Goal: Task Accomplishment & Management: Manage account settings

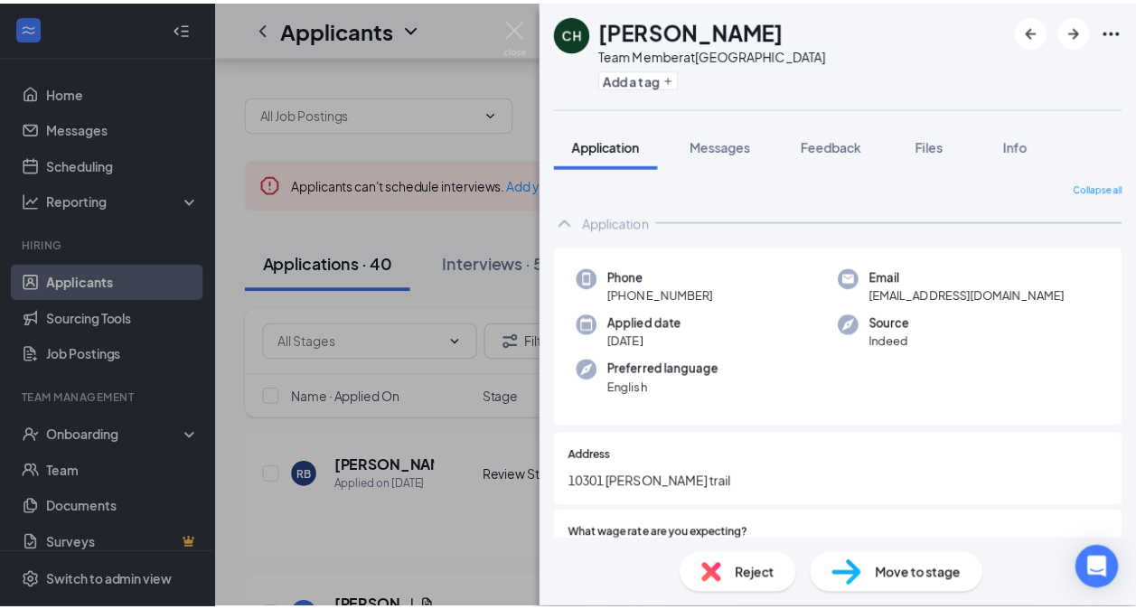
scroll to position [160, 0]
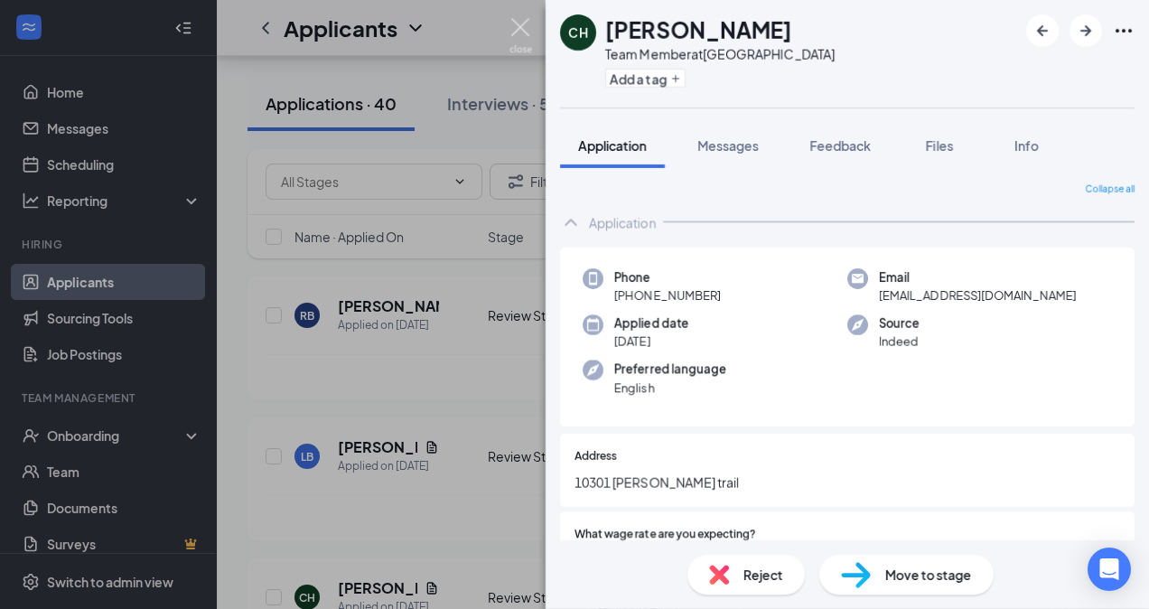
click at [530, 22] on img at bounding box center [521, 35] width 23 height 35
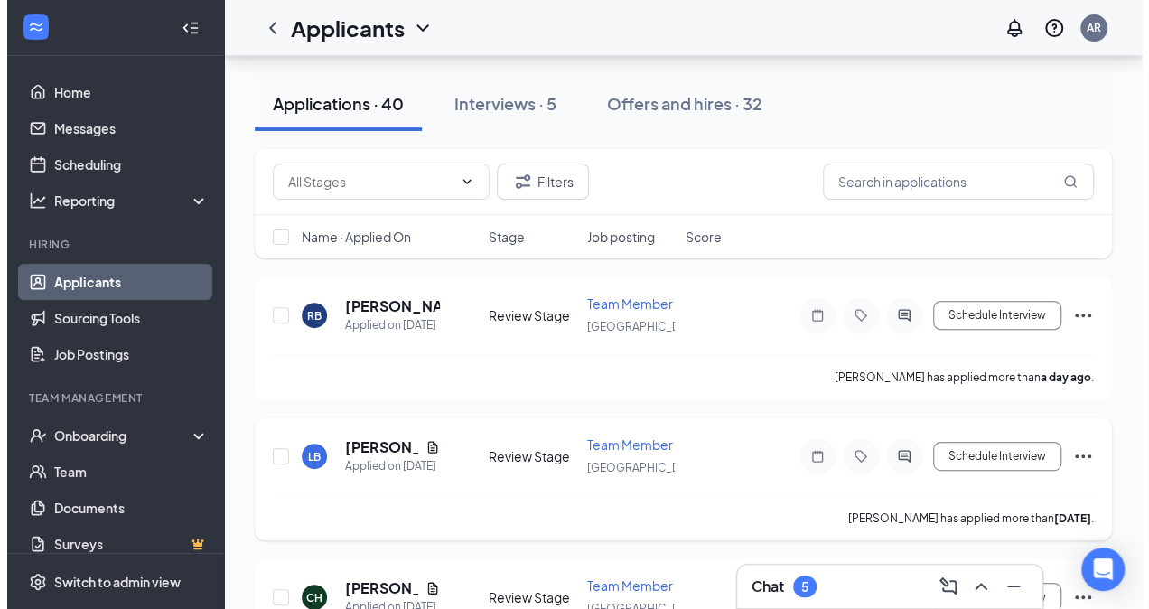
scroll to position [207, 0]
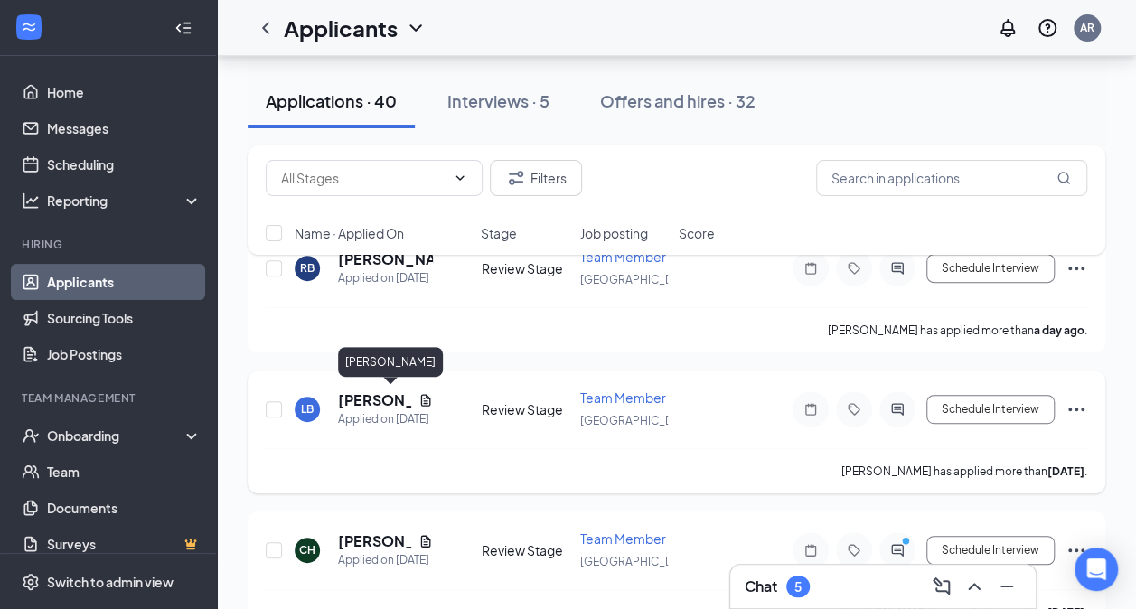
click at [347, 395] on h5 "[PERSON_NAME]" at bounding box center [374, 400] width 73 height 20
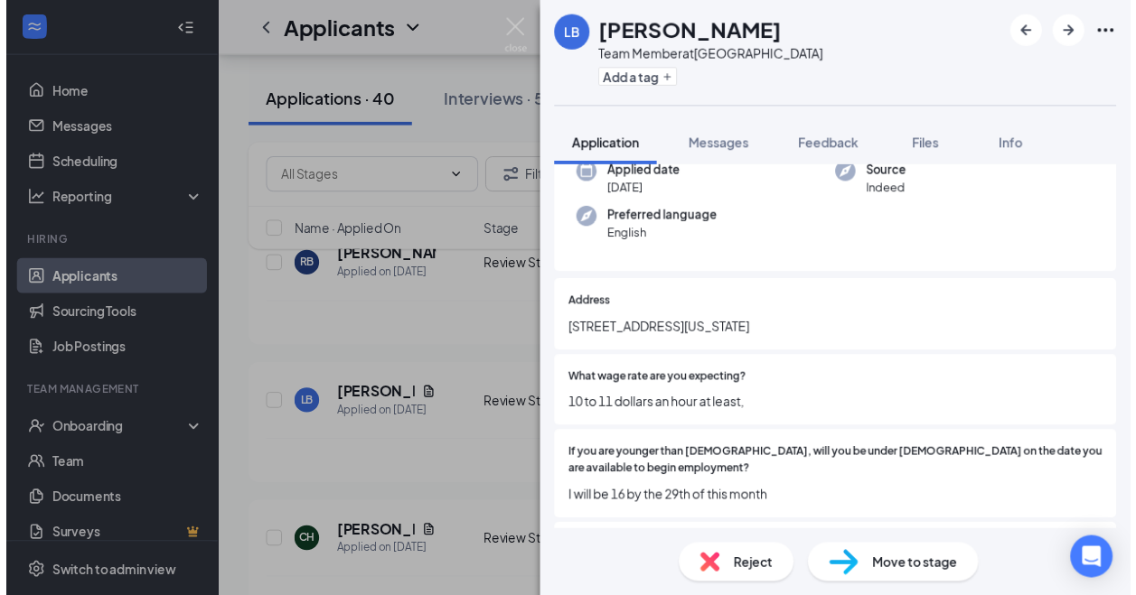
scroll to position [193, 0]
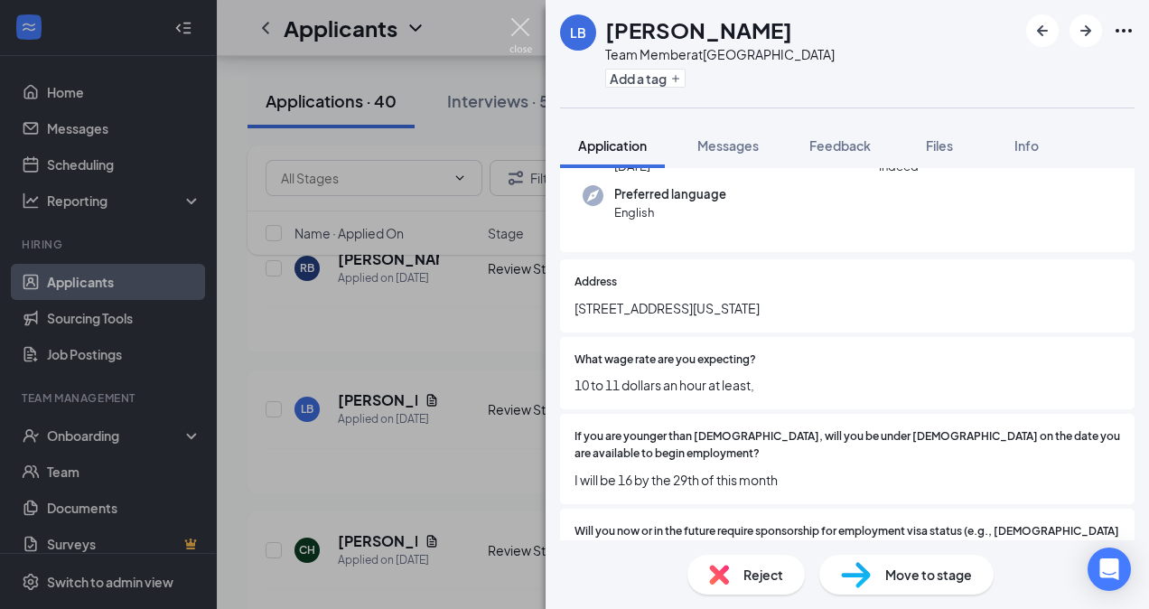
click at [520, 25] on img at bounding box center [521, 35] width 23 height 35
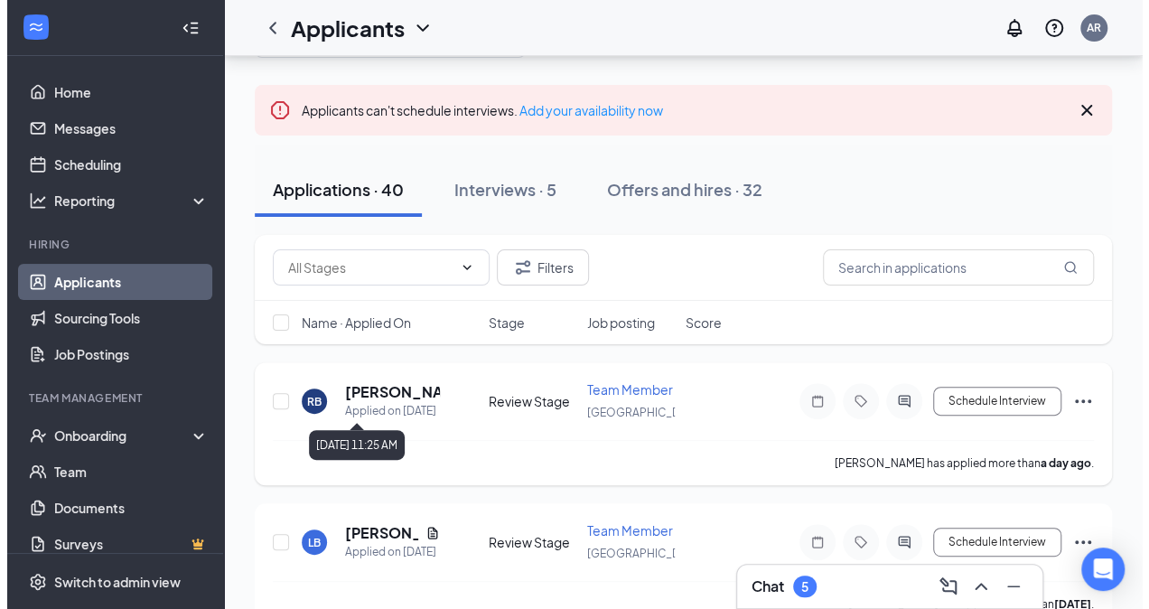
scroll to position [73, 0]
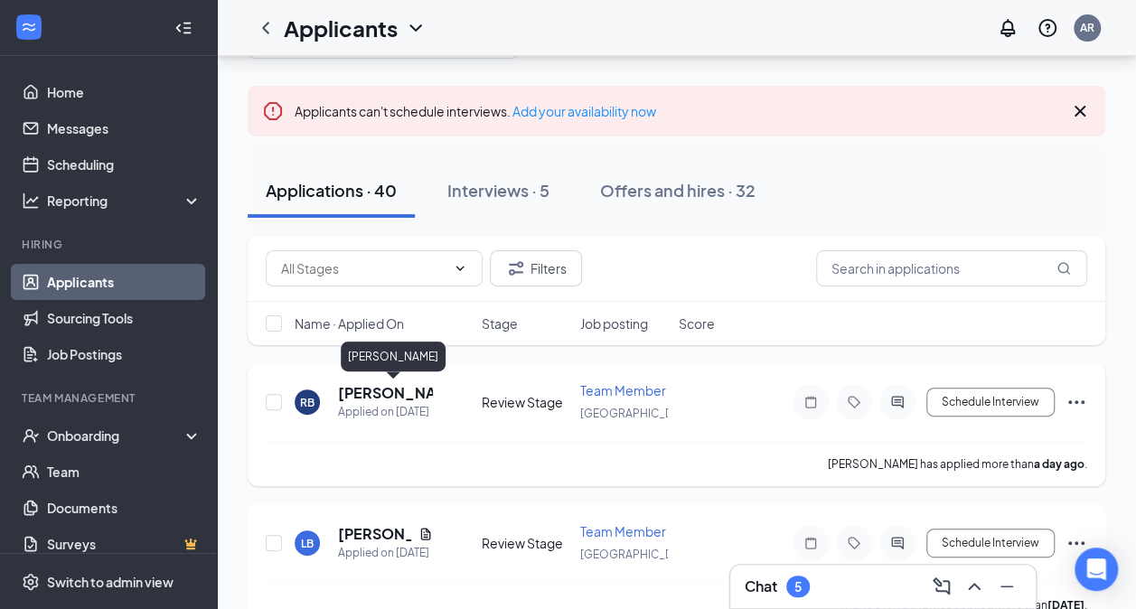
click at [366, 389] on h5 "[PERSON_NAME]" at bounding box center [385, 393] width 95 height 20
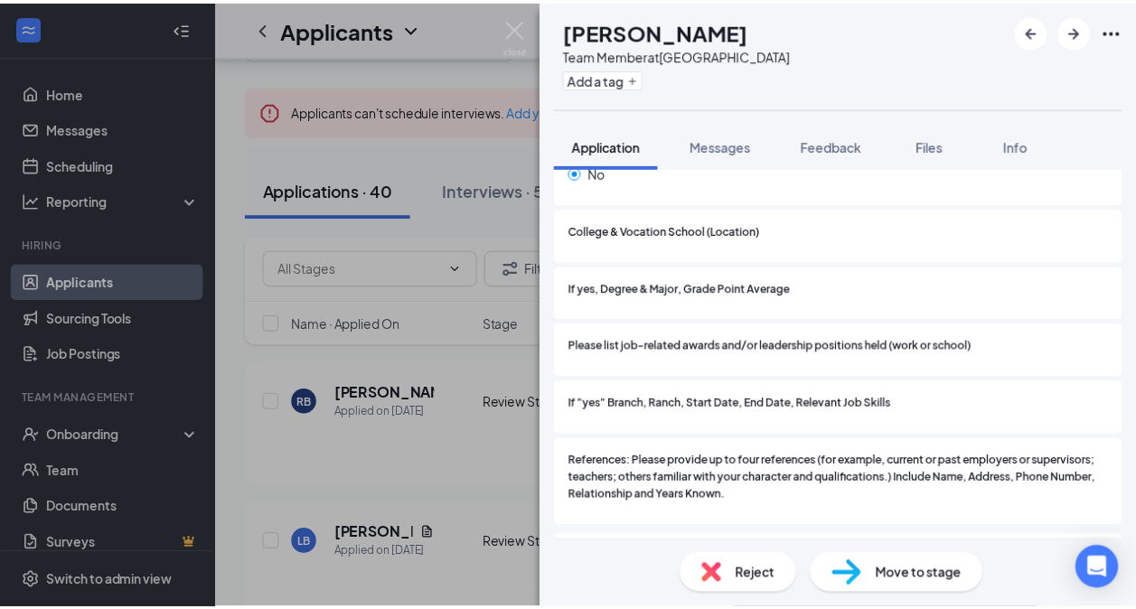
scroll to position [1862, 0]
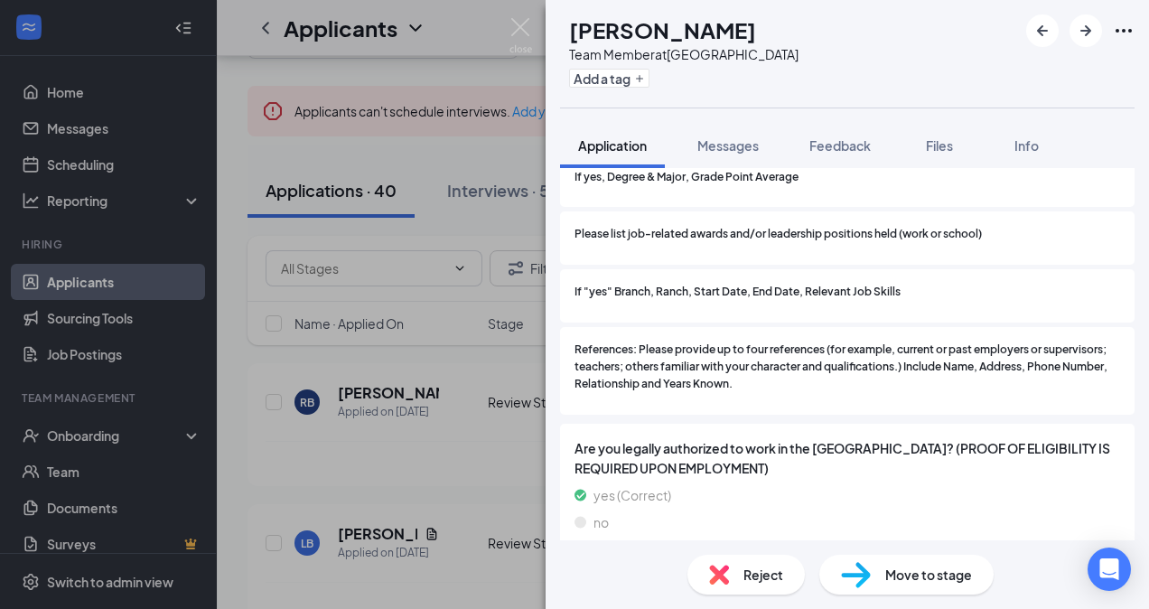
click at [508, 410] on div "RB [PERSON_NAME] Team Member at [GEOGRAPHIC_DATA] Add a tag Application Message…" at bounding box center [574, 304] width 1149 height 609
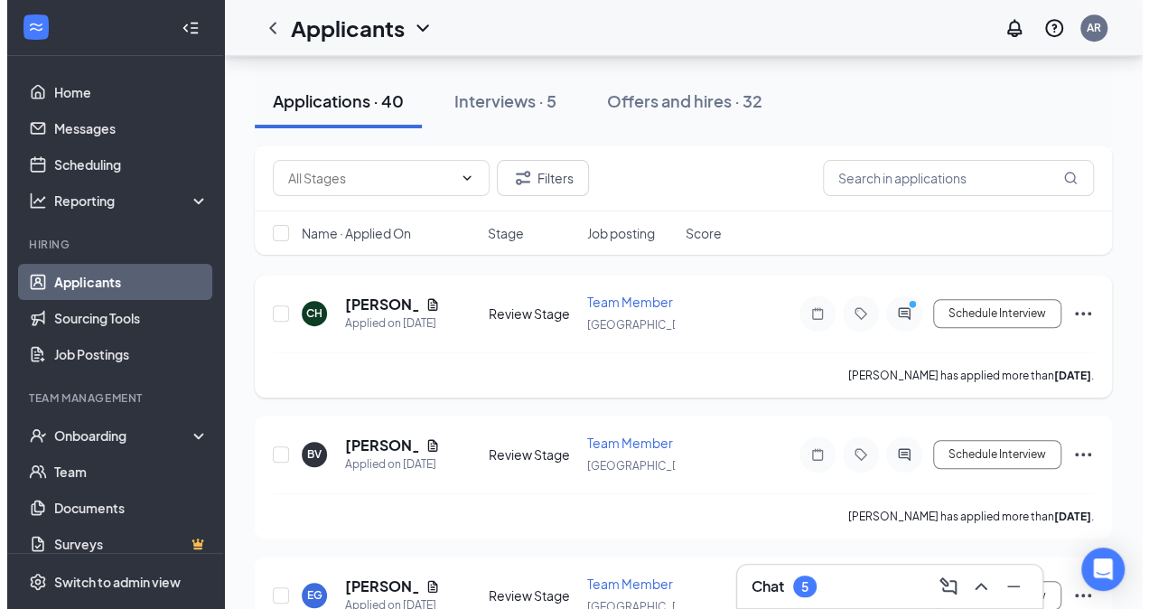
scroll to position [446, 0]
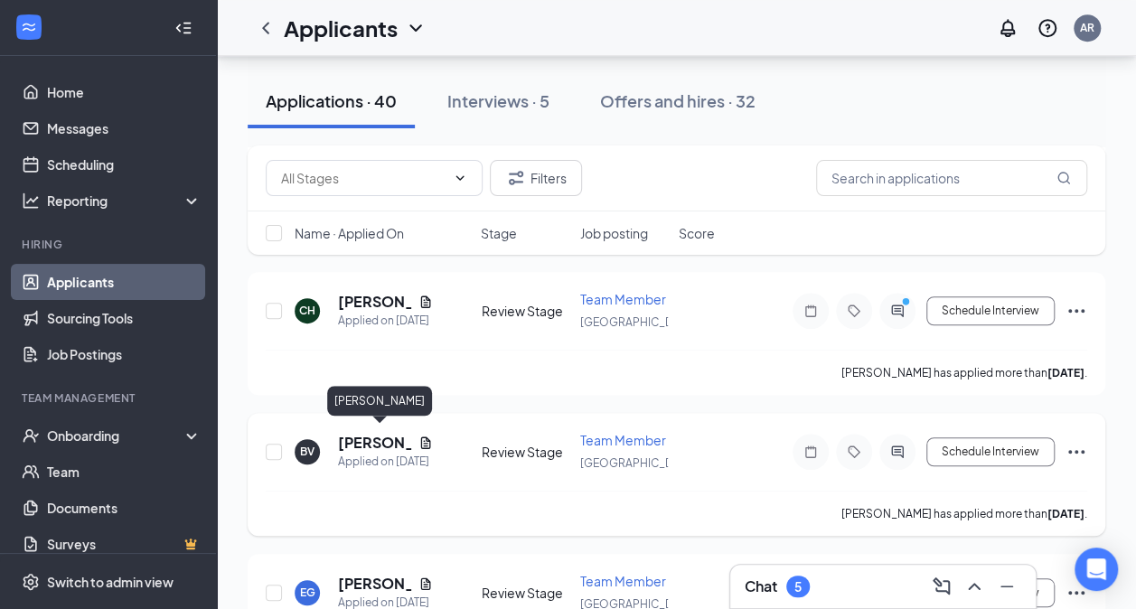
click at [381, 444] on h5 "[PERSON_NAME]" at bounding box center [374, 443] width 73 height 20
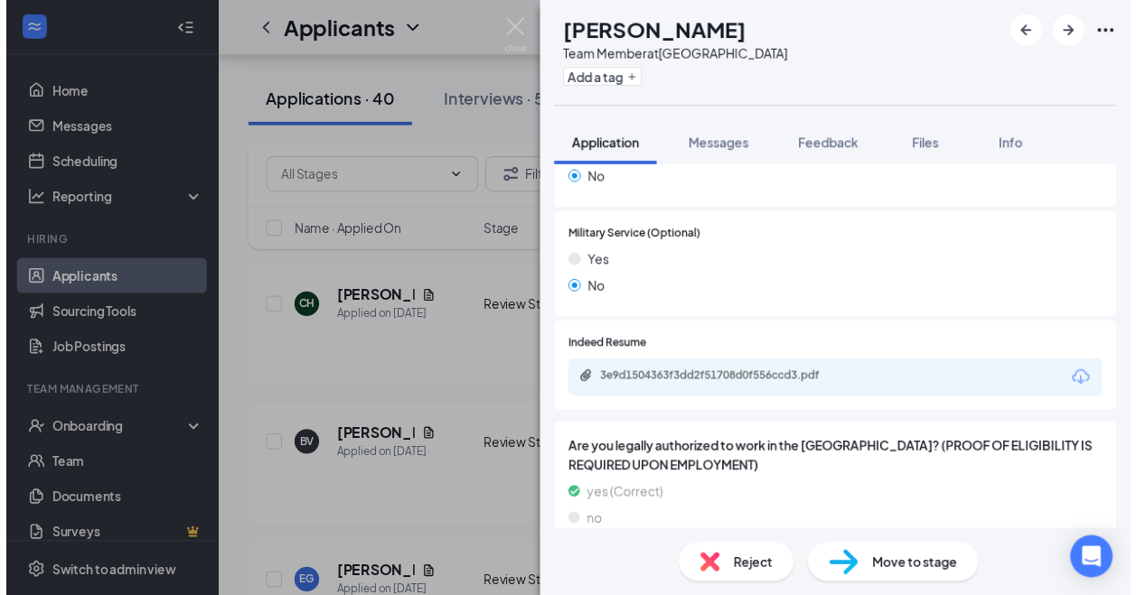
scroll to position [1909, 0]
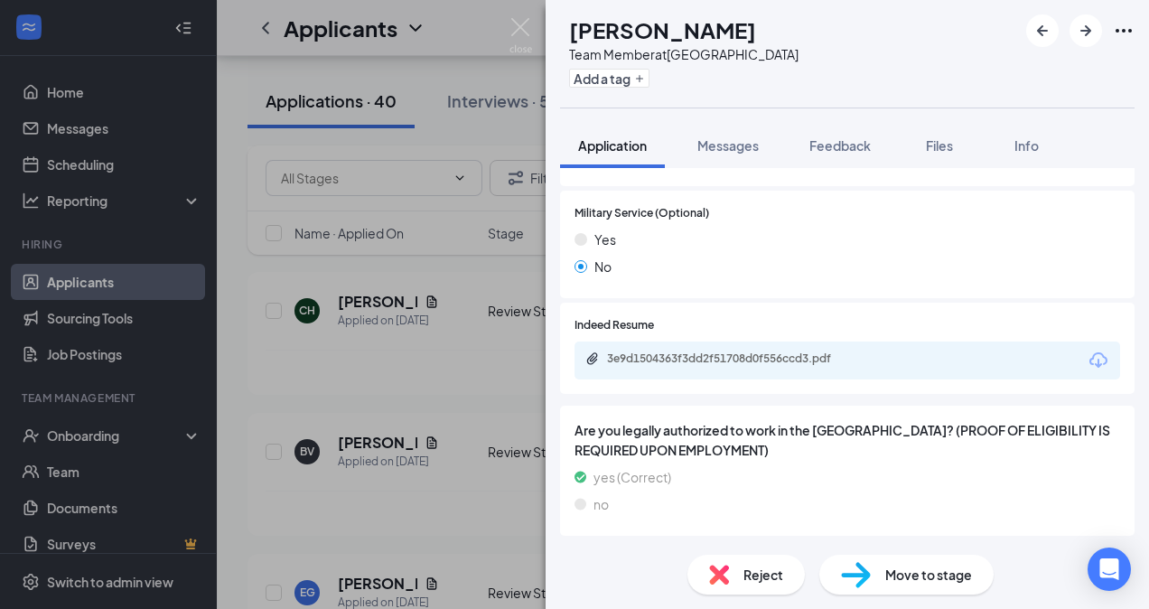
click at [454, 472] on div "BV [PERSON_NAME] Team Member at [GEOGRAPHIC_DATA] Add a tag Application Message…" at bounding box center [574, 304] width 1149 height 609
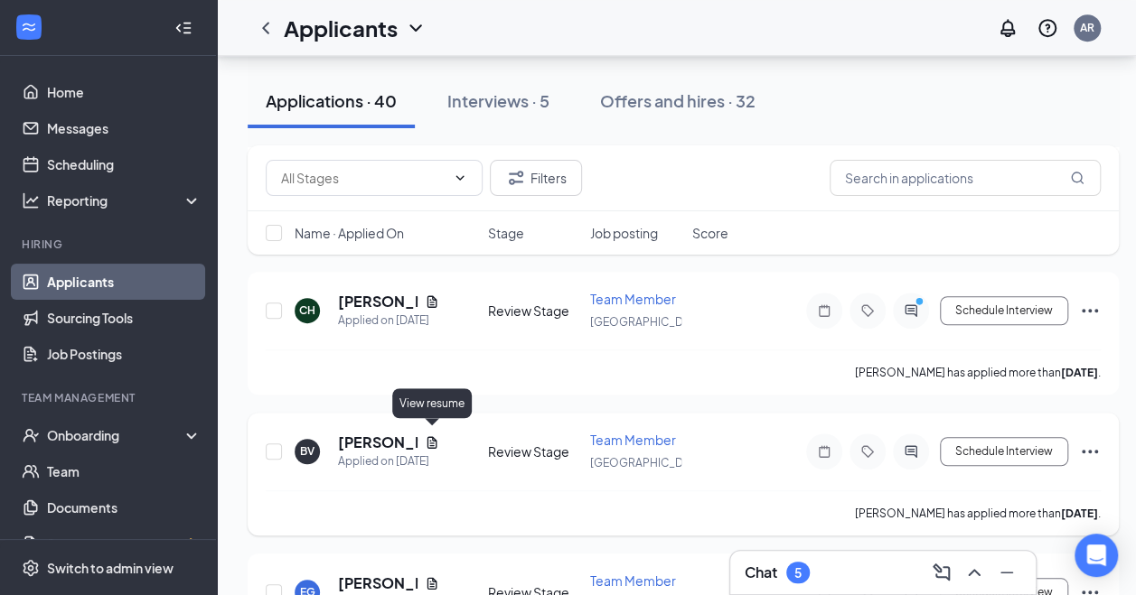
click at [437, 436] on icon "Document" at bounding box center [432, 443] width 14 height 14
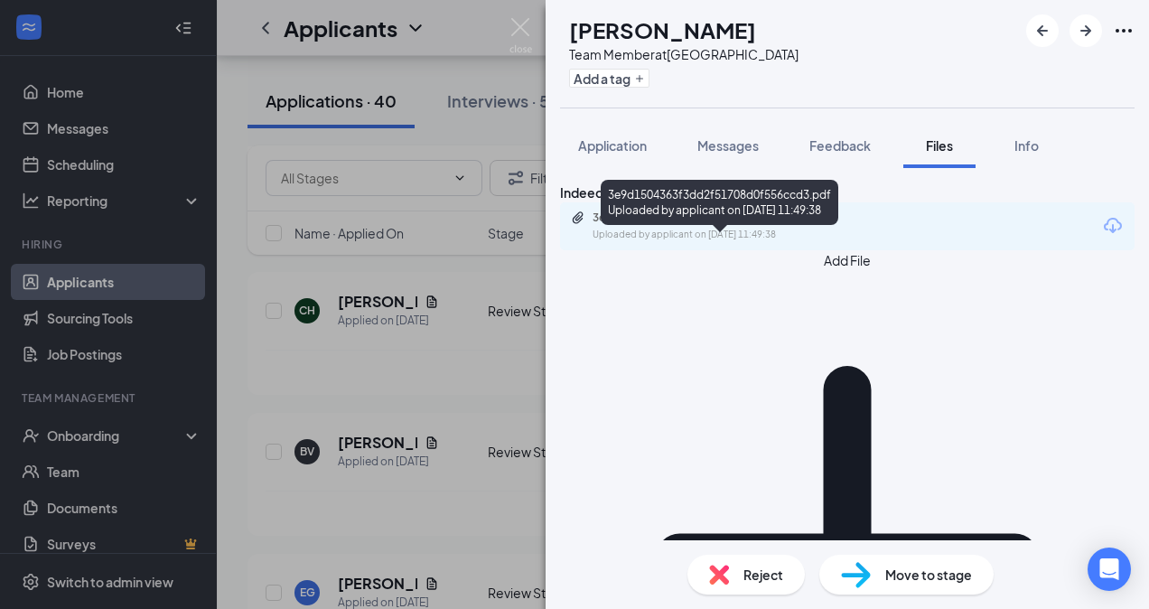
click at [813, 242] on div "Uploaded by applicant on [DATE] 11:49:38" at bounding box center [728, 235] width 271 height 14
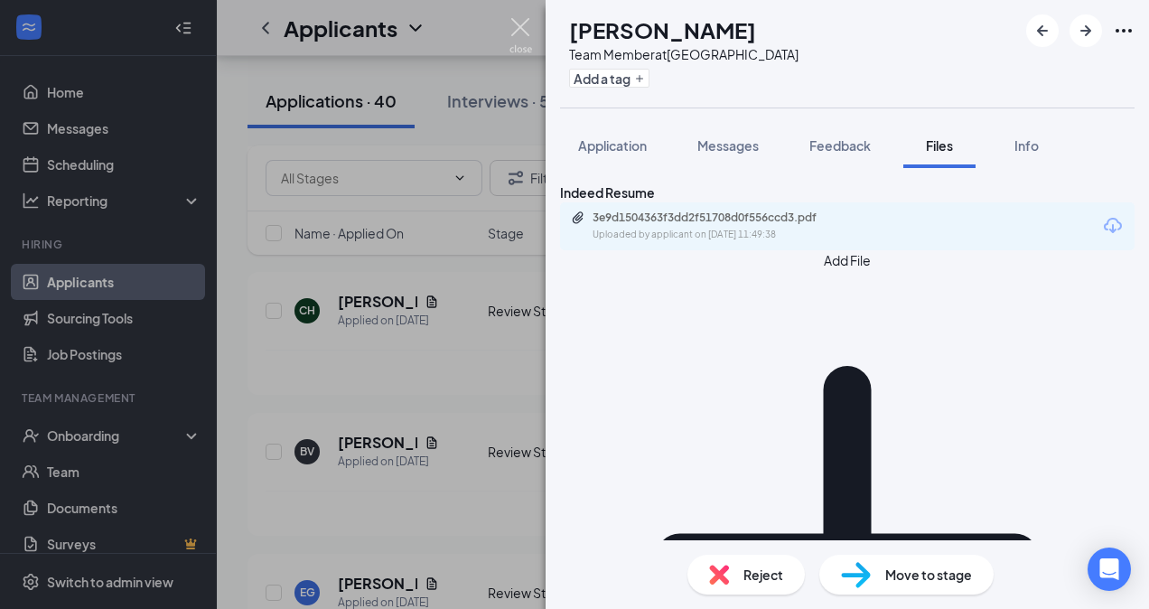
click at [518, 25] on img at bounding box center [521, 35] width 23 height 35
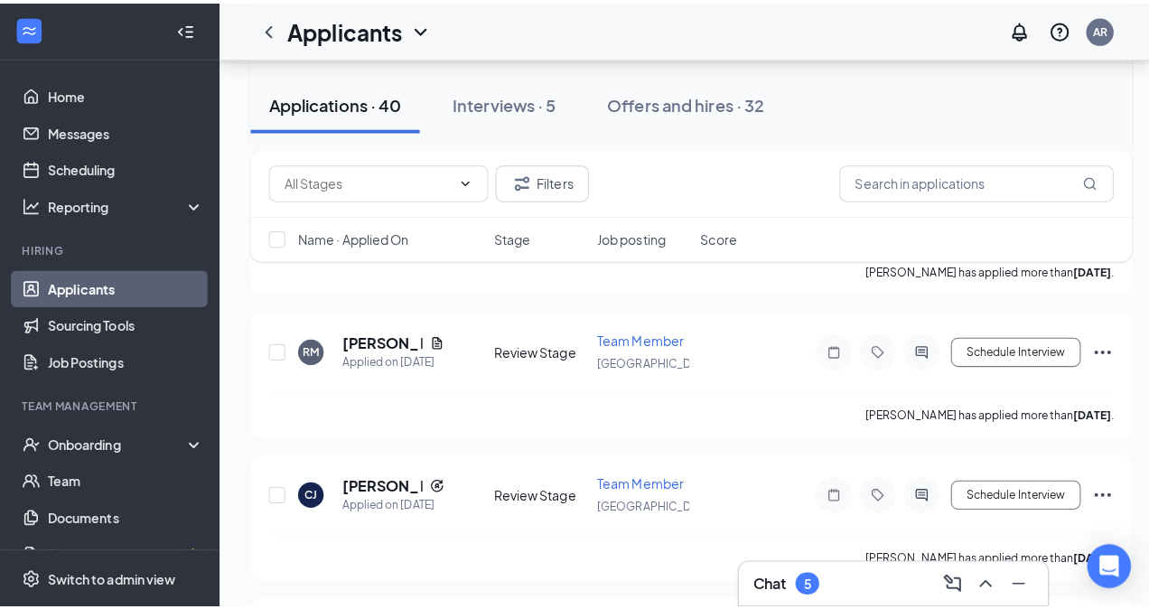
scroll to position [943, 0]
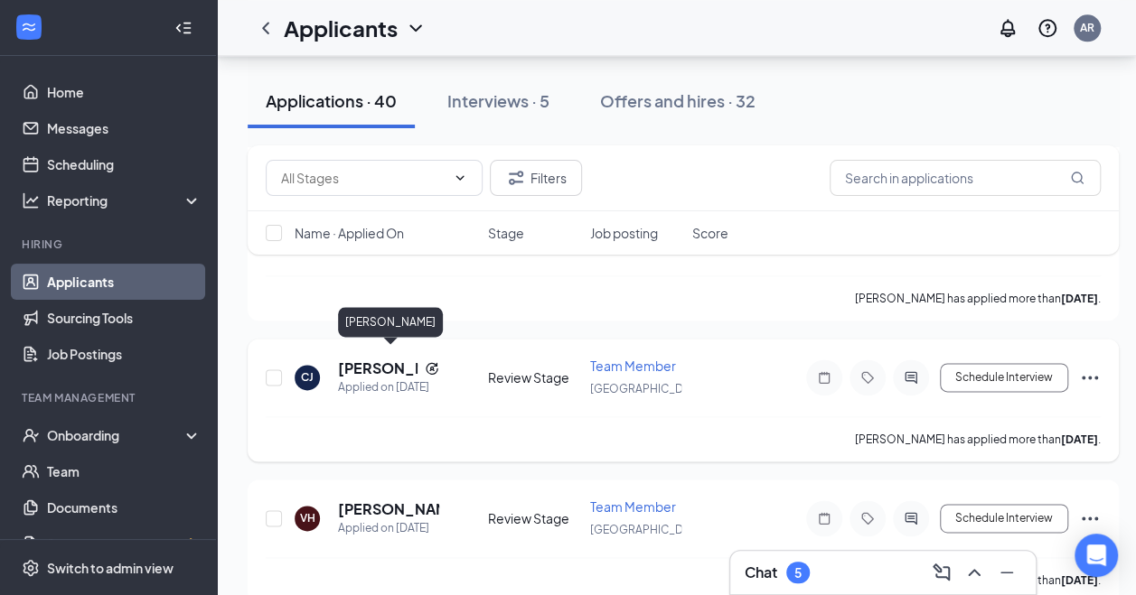
click at [361, 359] on h5 "[PERSON_NAME]" at bounding box center [378, 369] width 80 height 20
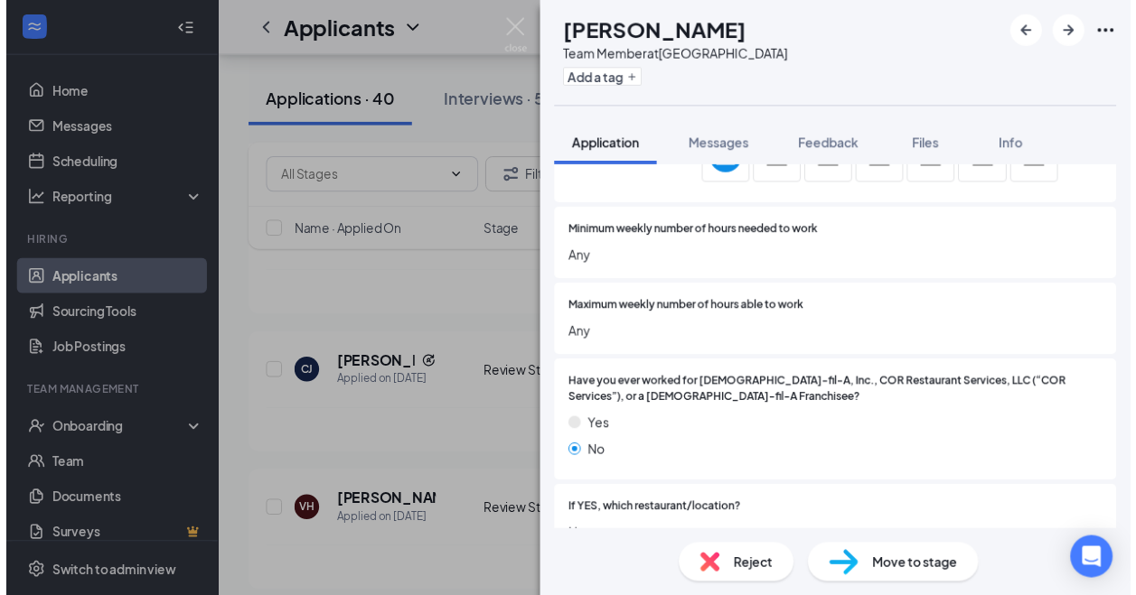
scroll to position [1063, 0]
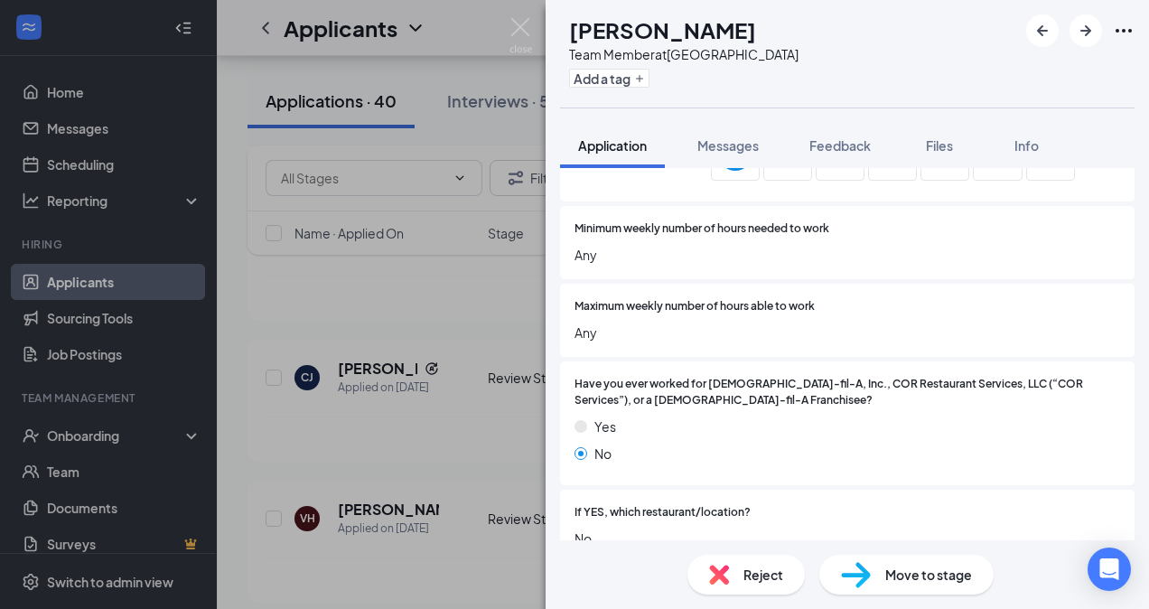
click at [522, 14] on div "[PERSON_NAME] Team Member at [GEOGRAPHIC_DATA] Add a tag Application Messages F…" at bounding box center [574, 304] width 1149 height 609
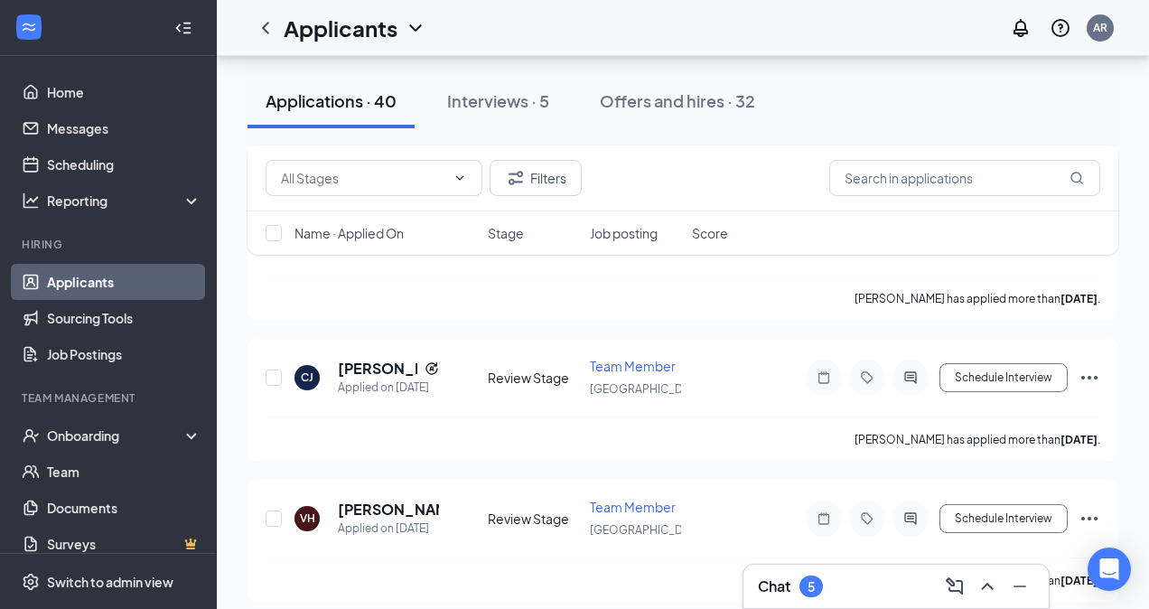
click at [521, 18] on div "Applicants AR" at bounding box center [683, 28] width 933 height 56
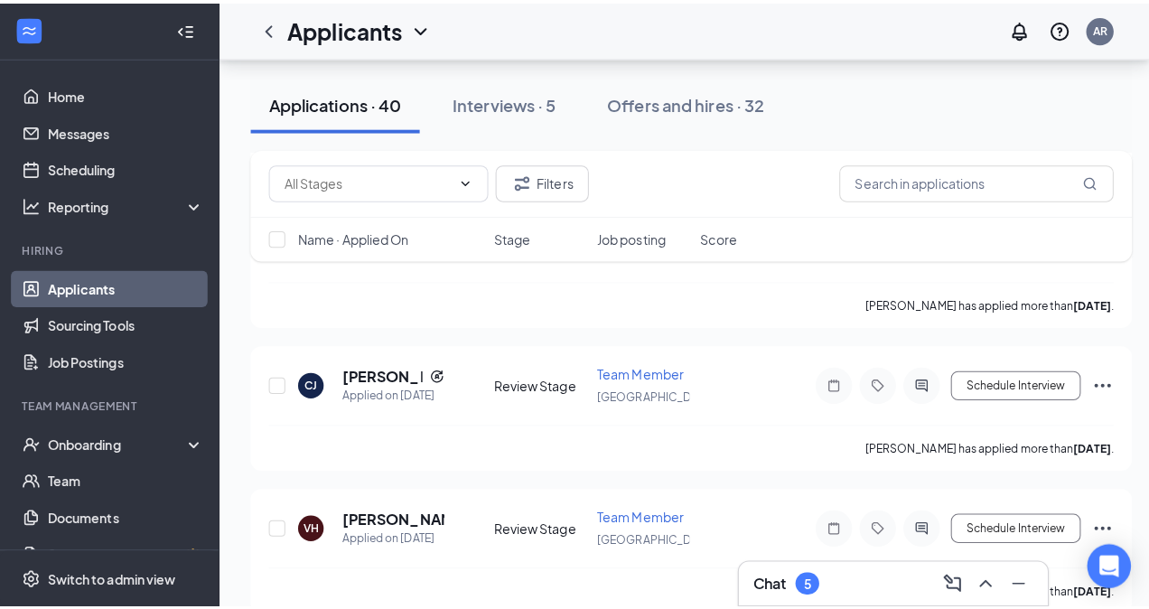
scroll to position [1043, 0]
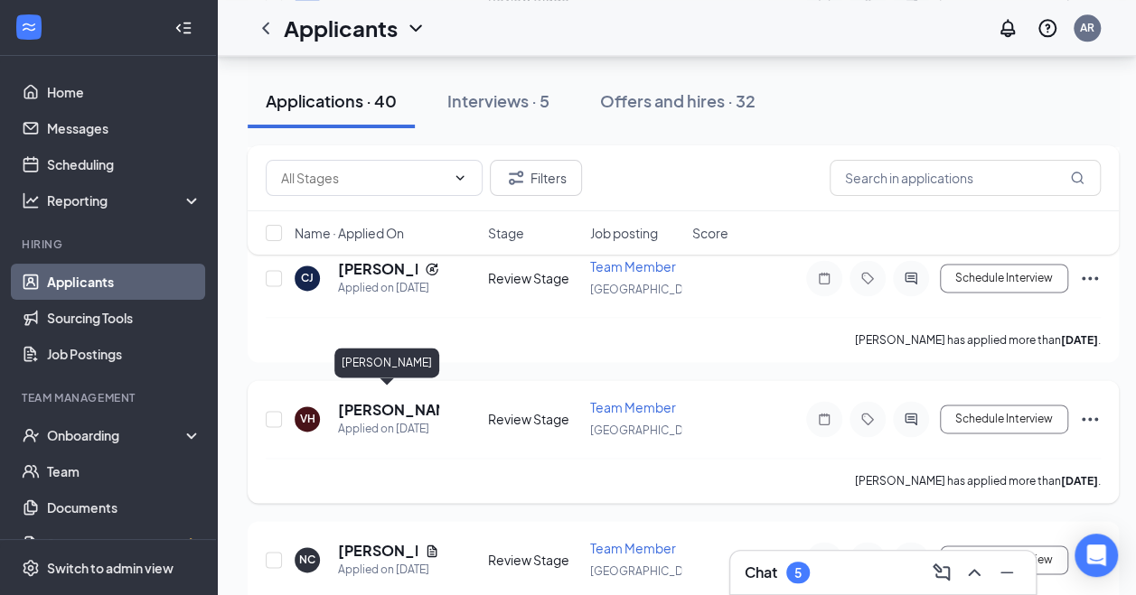
click at [380, 400] on h5 "[PERSON_NAME]" at bounding box center [388, 410] width 101 height 20
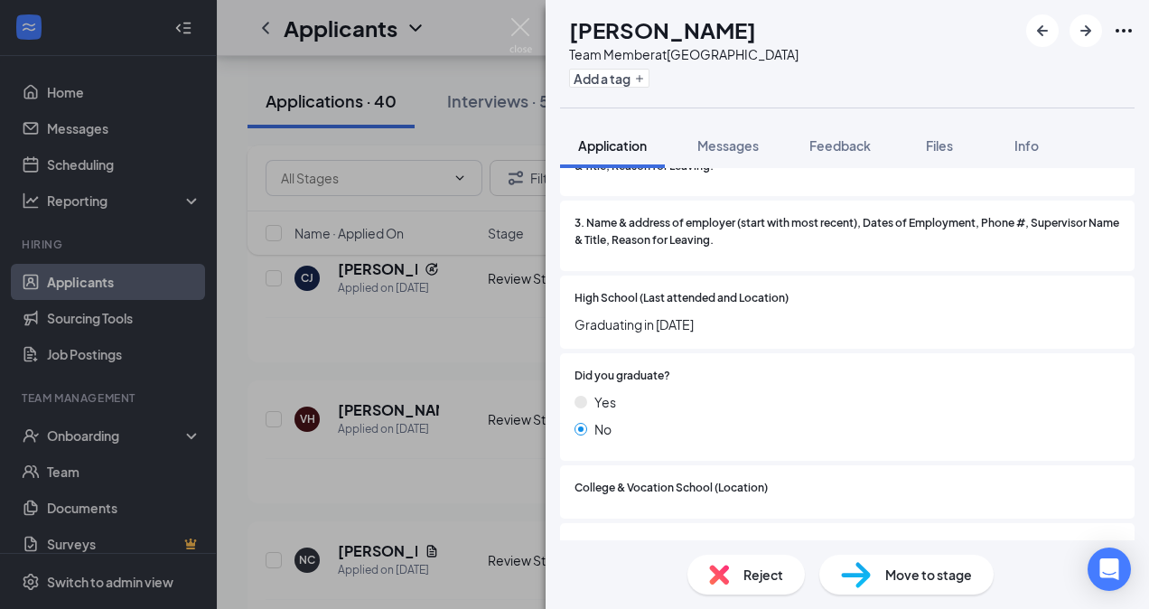
scroll to position [1497, 0]
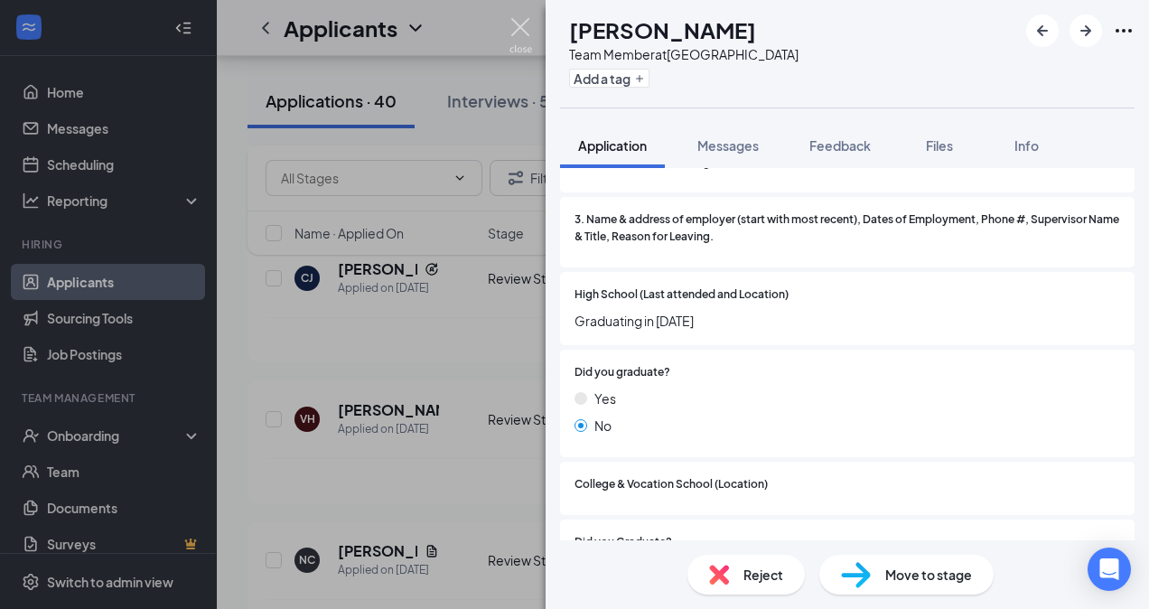
click at [517, 26] on img at bounding box center [521, 35] width 23 height 35
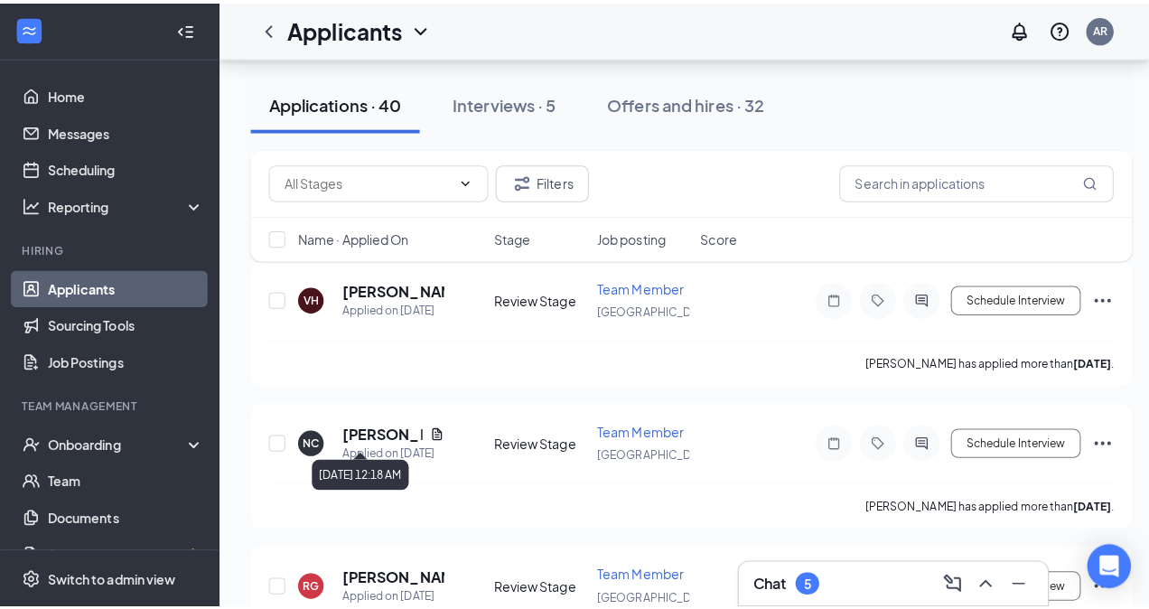
scroll to position [1169, 0]
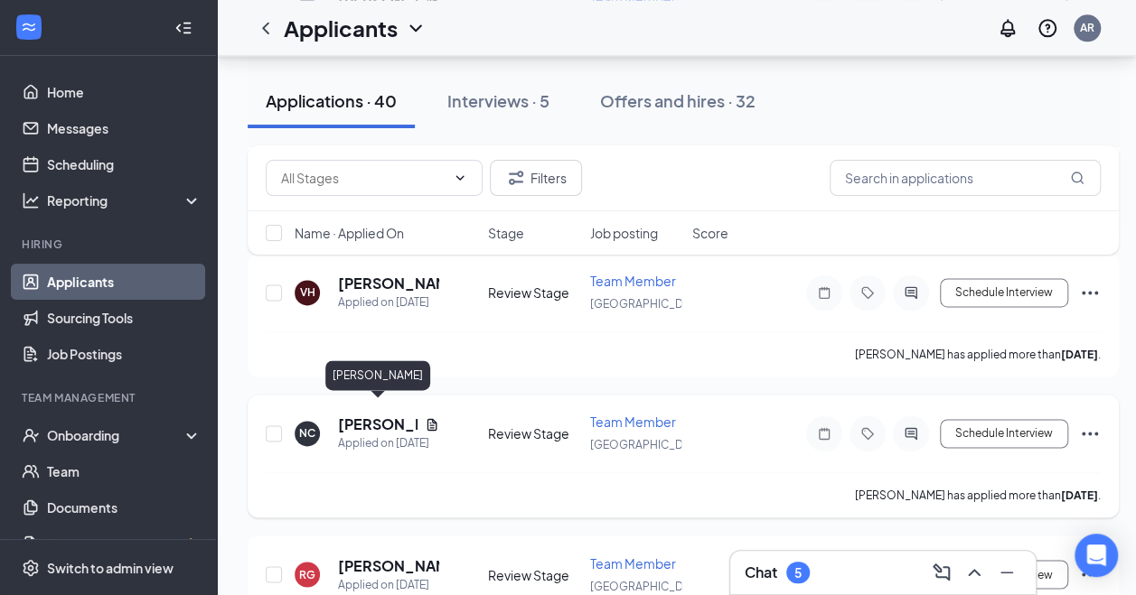
click at [385, 416] on h5 "[PERSON_NAME]" at bounding box center [378, 425] width 80 height 20
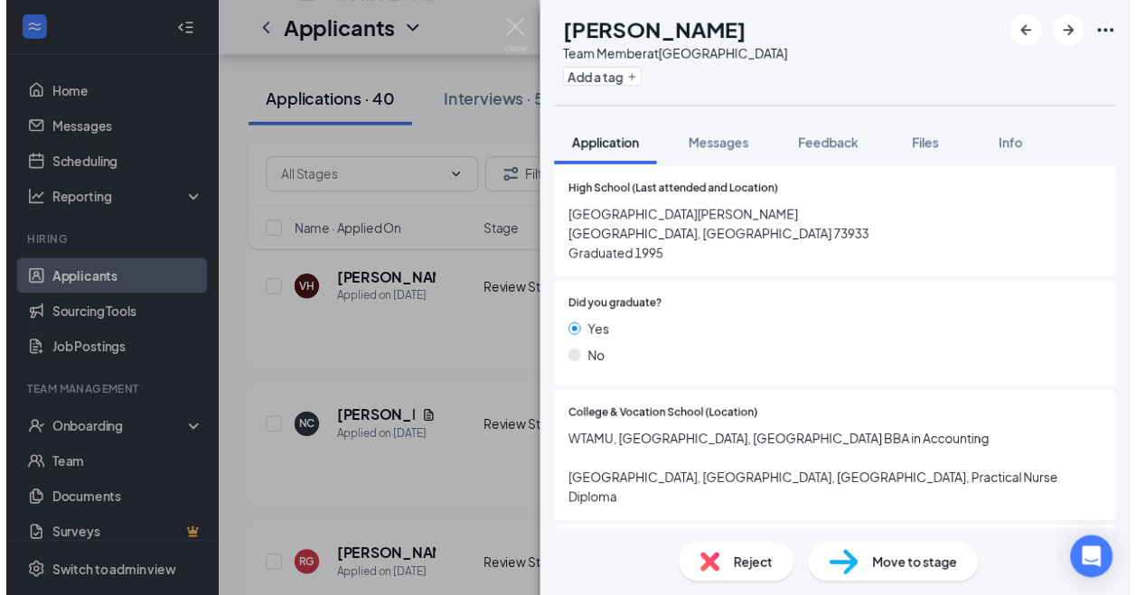
scroll to position [1816, 0]
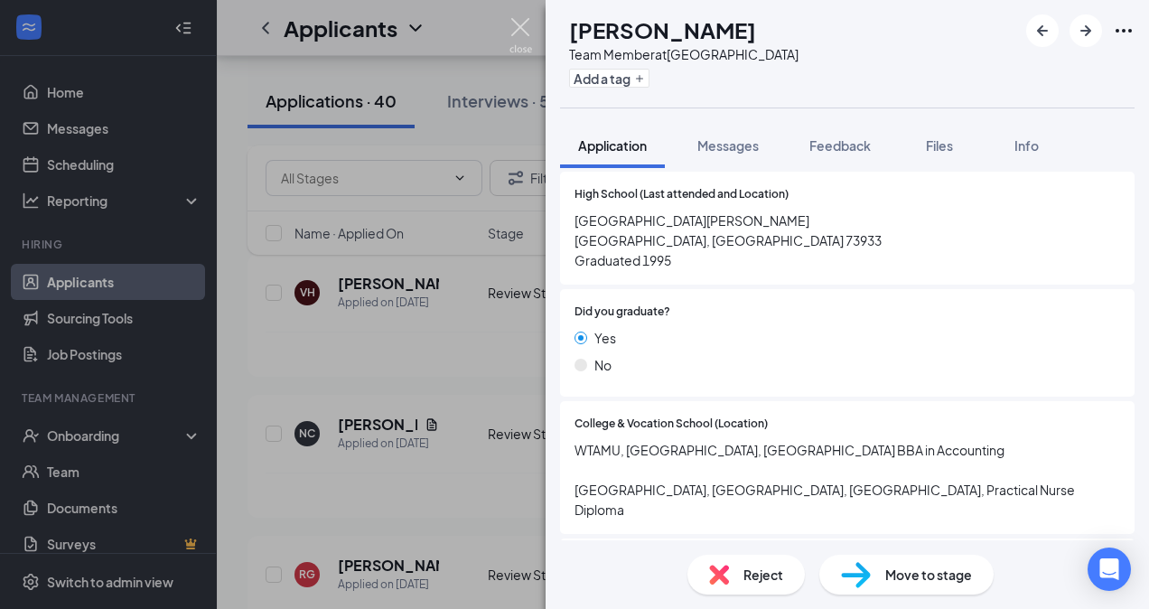
click at [526, 27] on img at bounding box center [521, 35] width 23 height 35
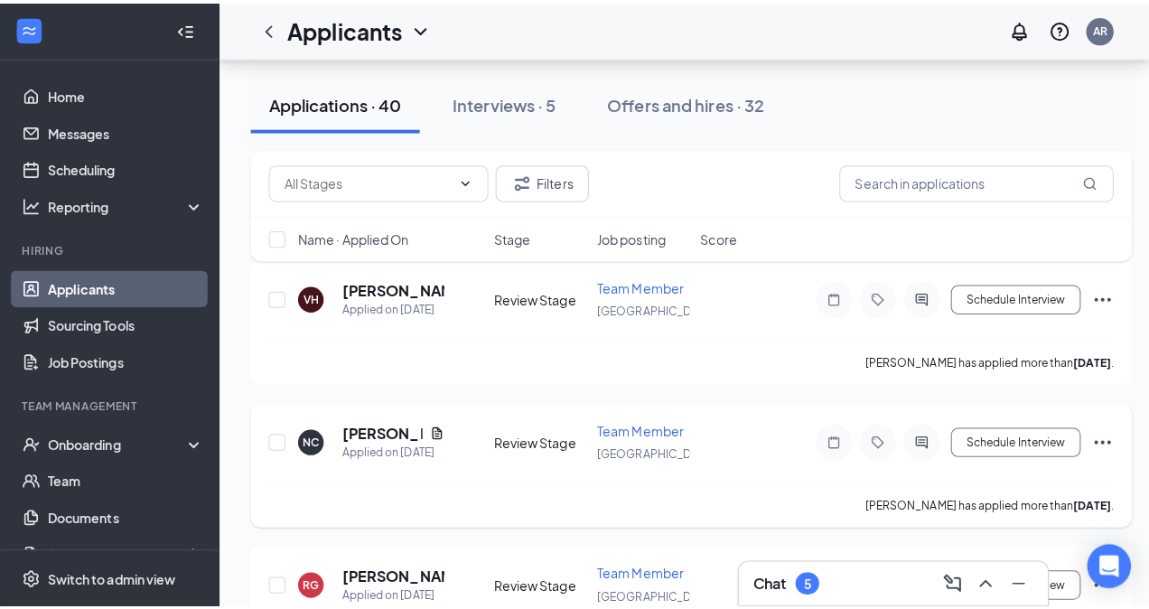
scroll to position [1434, 0]
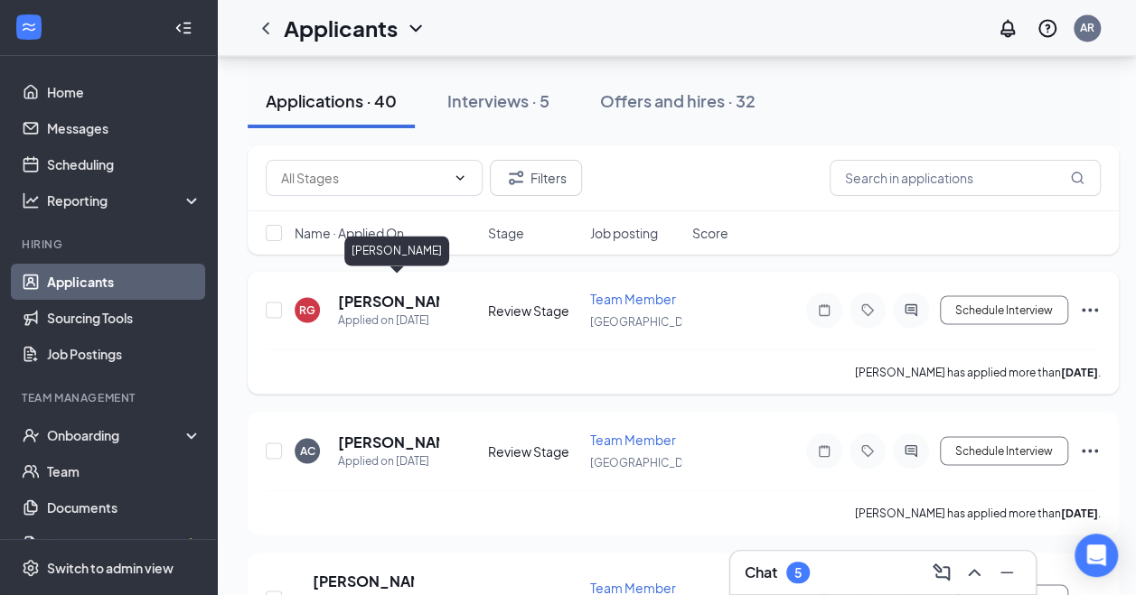
click at [355, 291] on h5 "[PERSON_NAME]" at bounding box center [388, 301] width 101 height 20
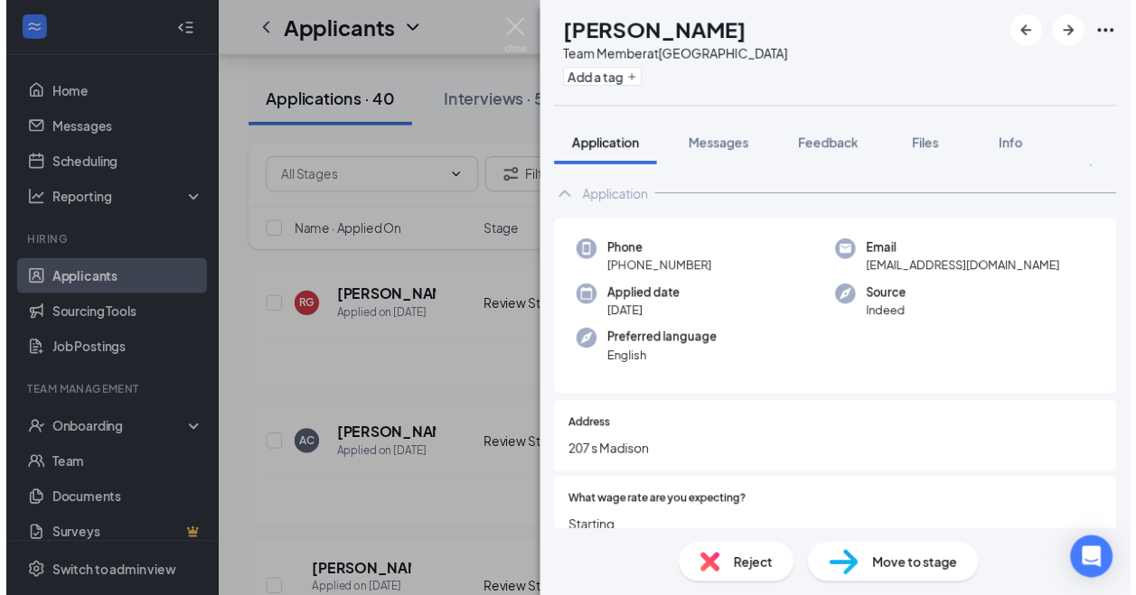
scroll to position [25, 0]
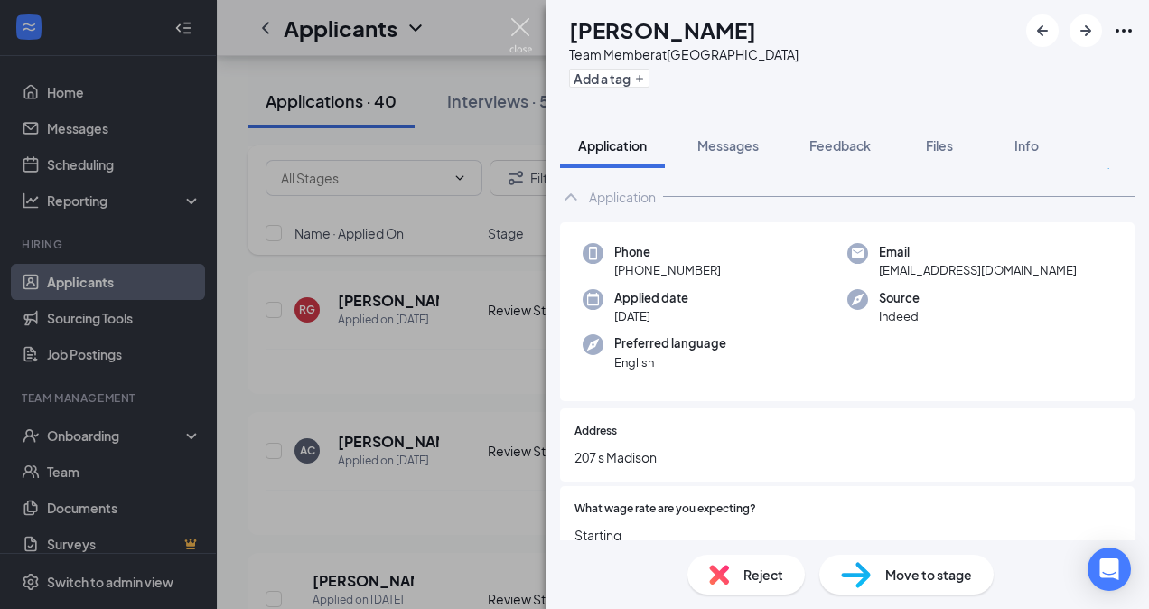
click at [524, 33] on img at bounding box center [521, 35] width 23 height 35
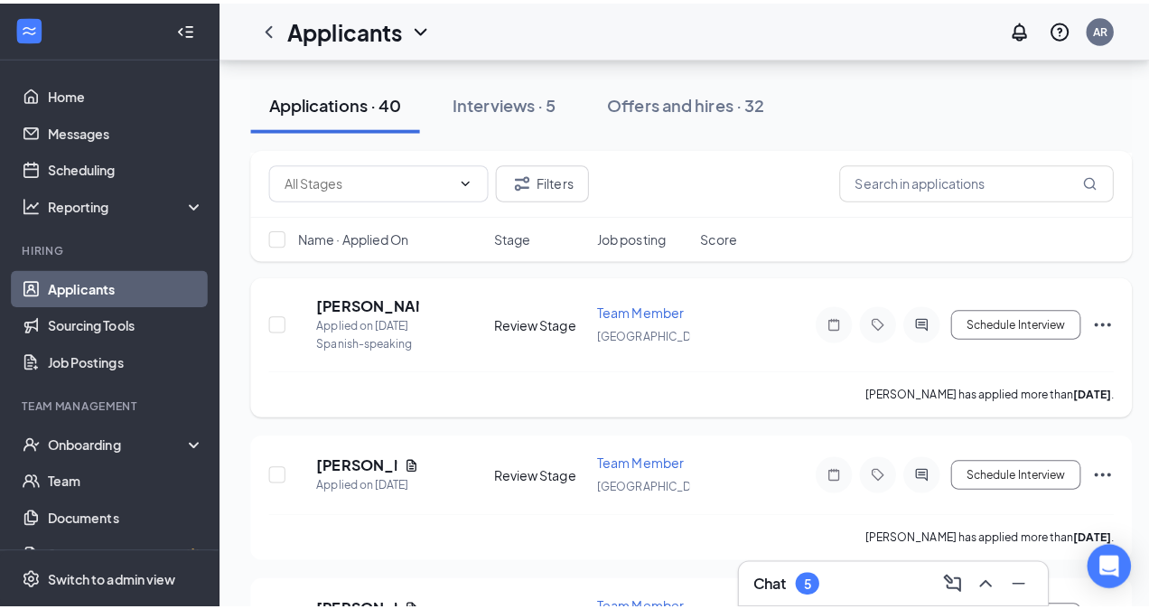
scroll to position [1719, 0]
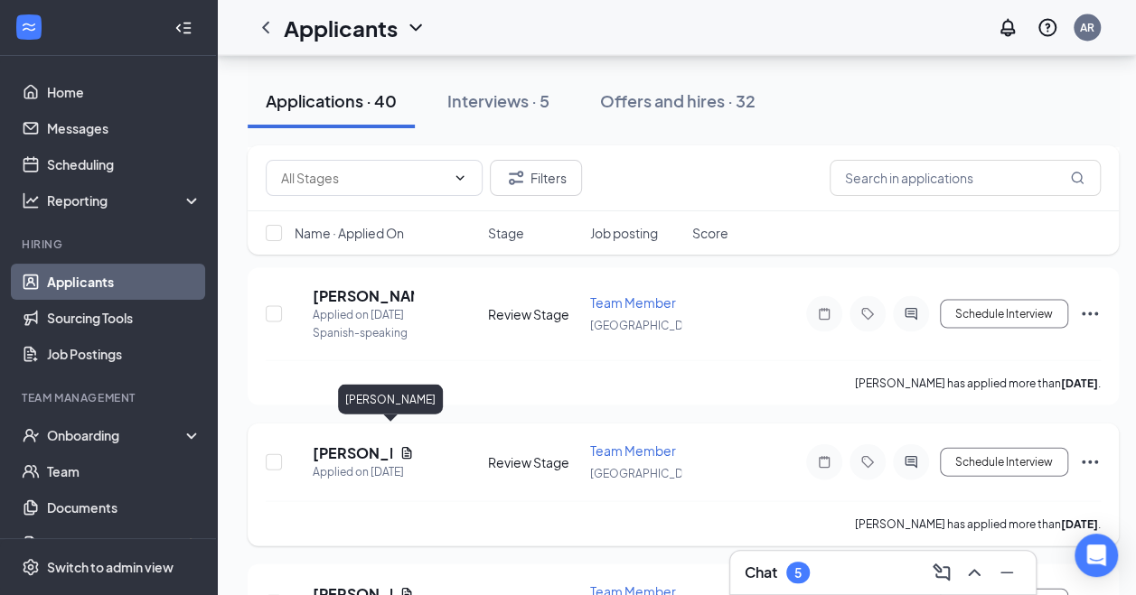
click at [389, 444] on h5 "[PERSON_NAME]" at bounding box center [353, 454] width 80 height 20
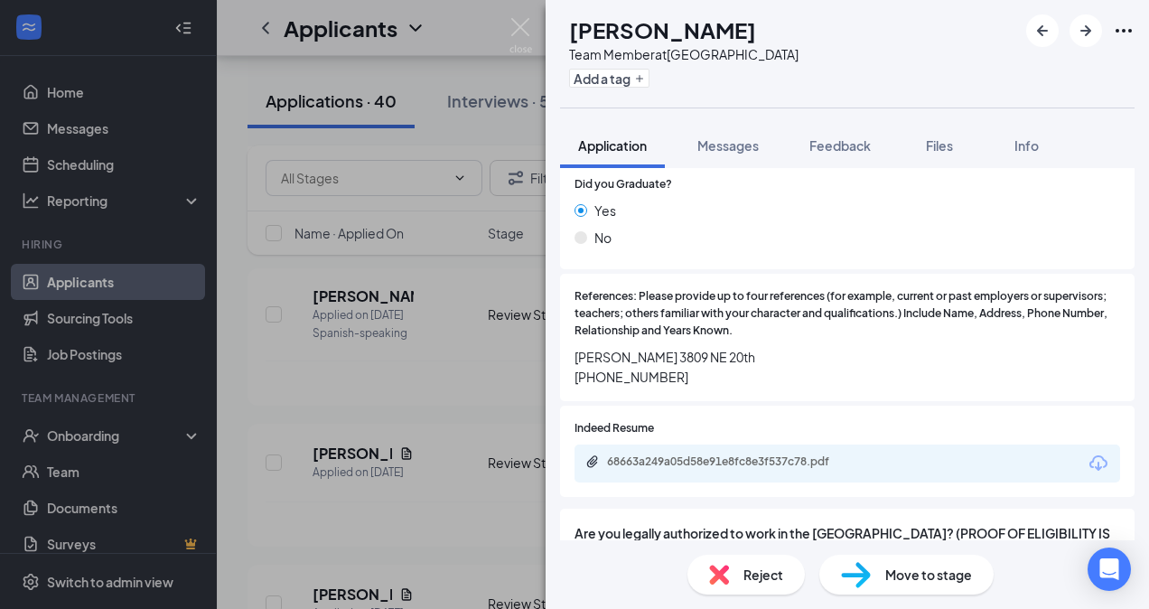
scroll to position [1730, 0]
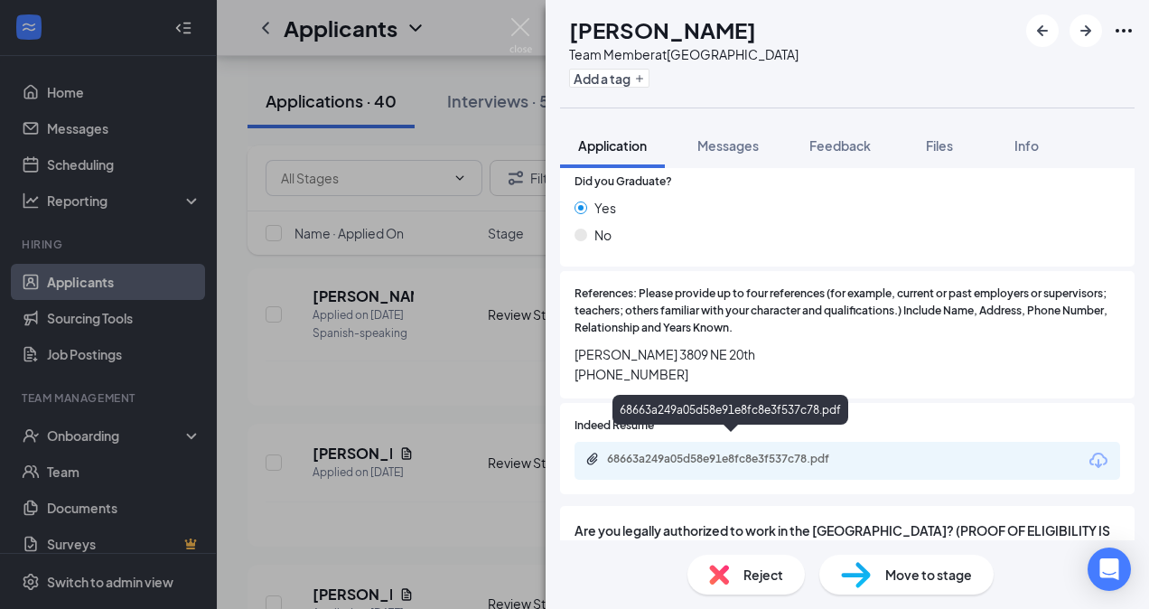
click at [745, 452] on div "68663a249a05d58e91e8fc8e3f537c78.pdf" at bounding box center [732, 460] width 293 height 17
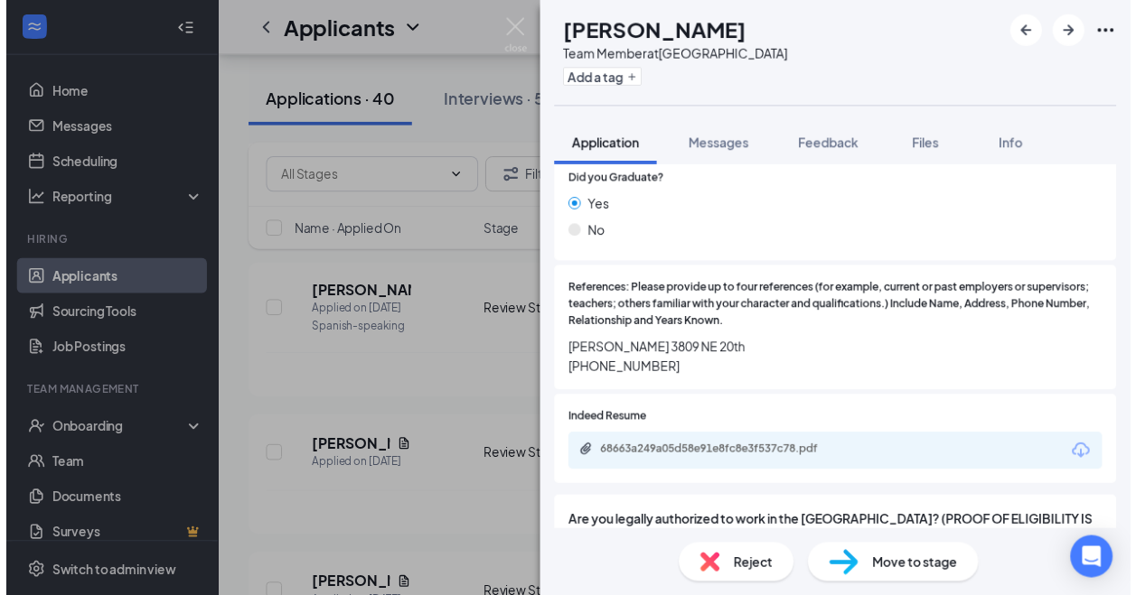
scroll to position [1729, 0]
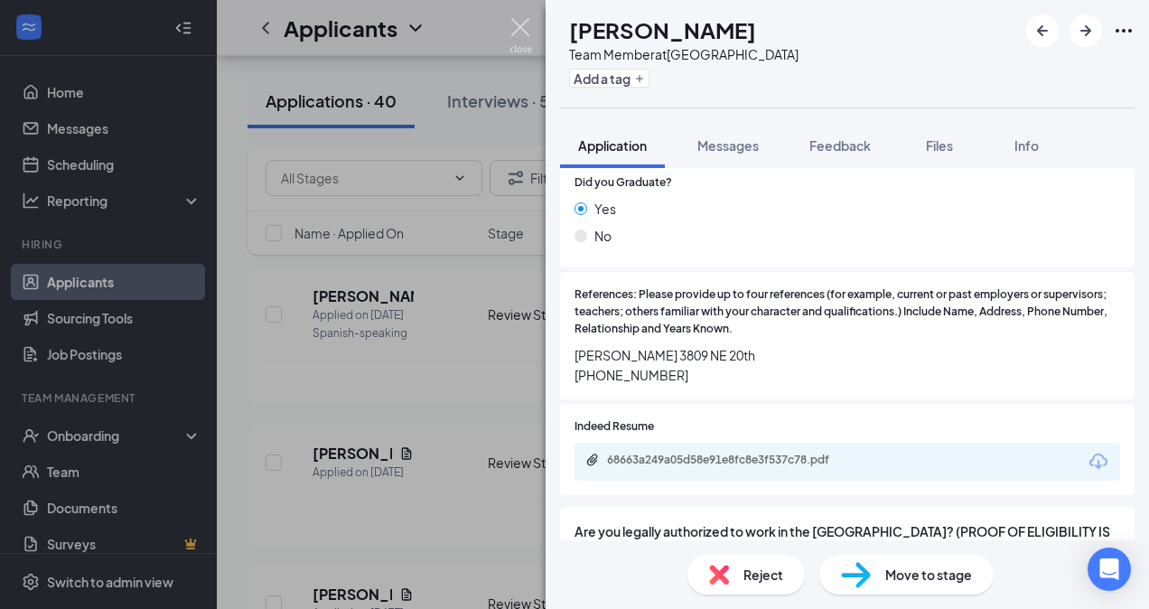
click at [521, 31] on img at bounding box center [521, 35] width 23 height 35
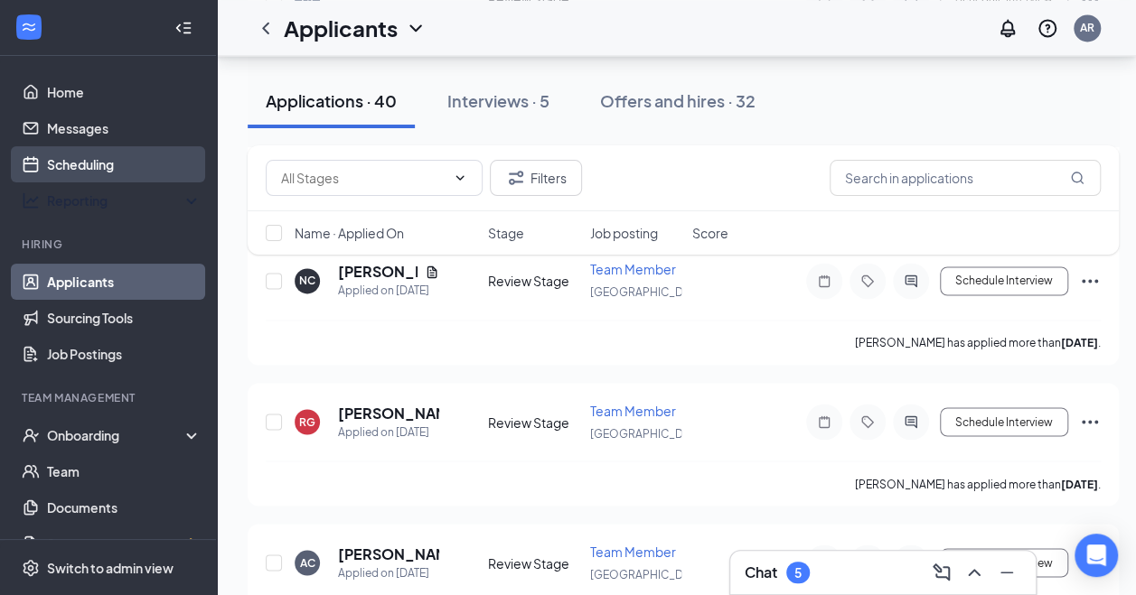
scroll to position [1321, 0]
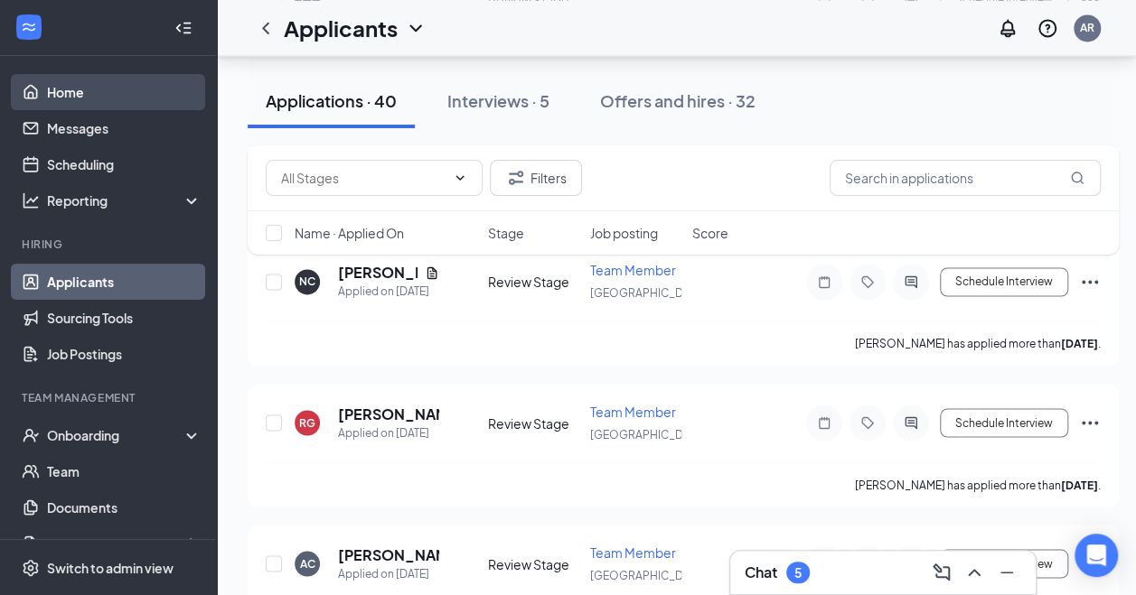
click at [99, 90] on link "Home" at bounding box center [124, 92] width 155 height 36
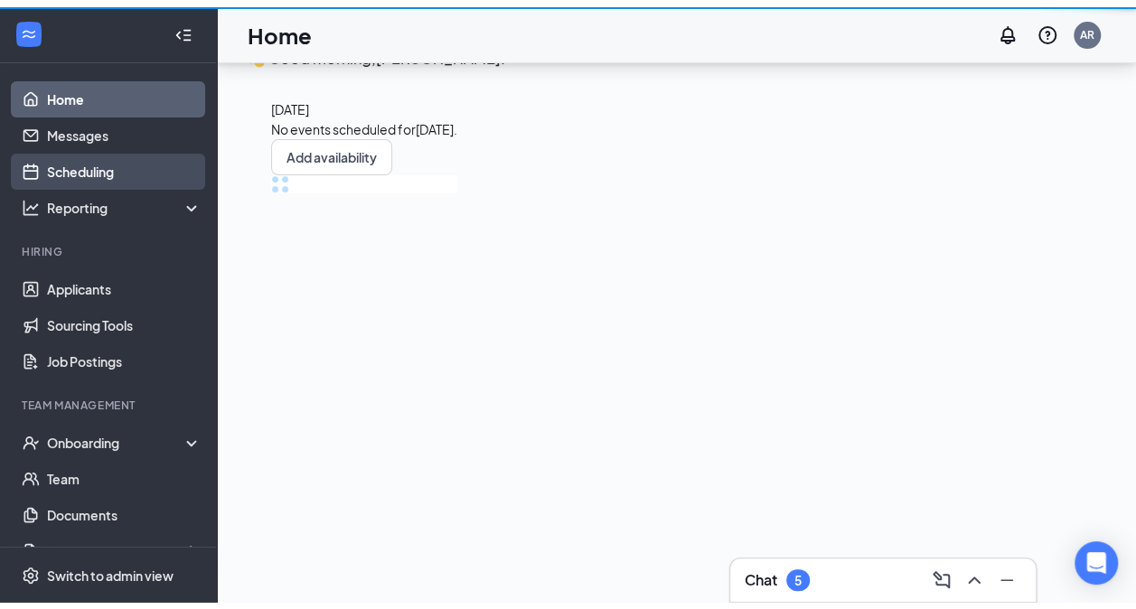
scroll to position [38, 0]
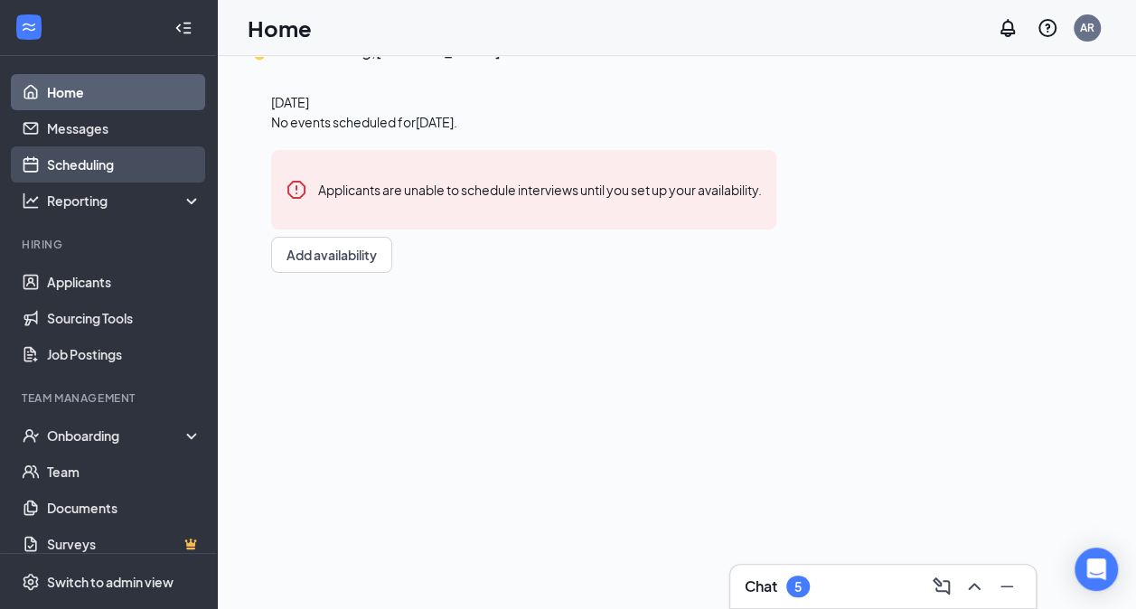
click at [87, 165] on link "Scheduling" at bounding box center [124, 164] width 155 height 36
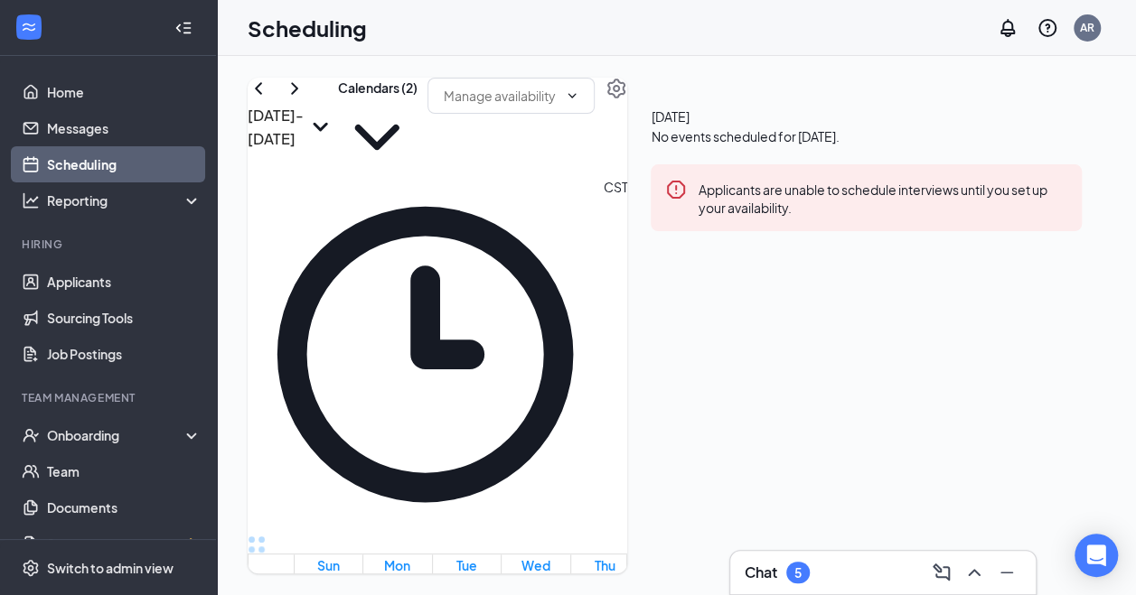
scroll to position [802, 0]
click at [482, 575] on h1 "16" at bounding box center [466, 595] width 31 height 40
click at [417, 106] on button "Calendars (2)" at bounding box center [377, 127] width 80 height 99
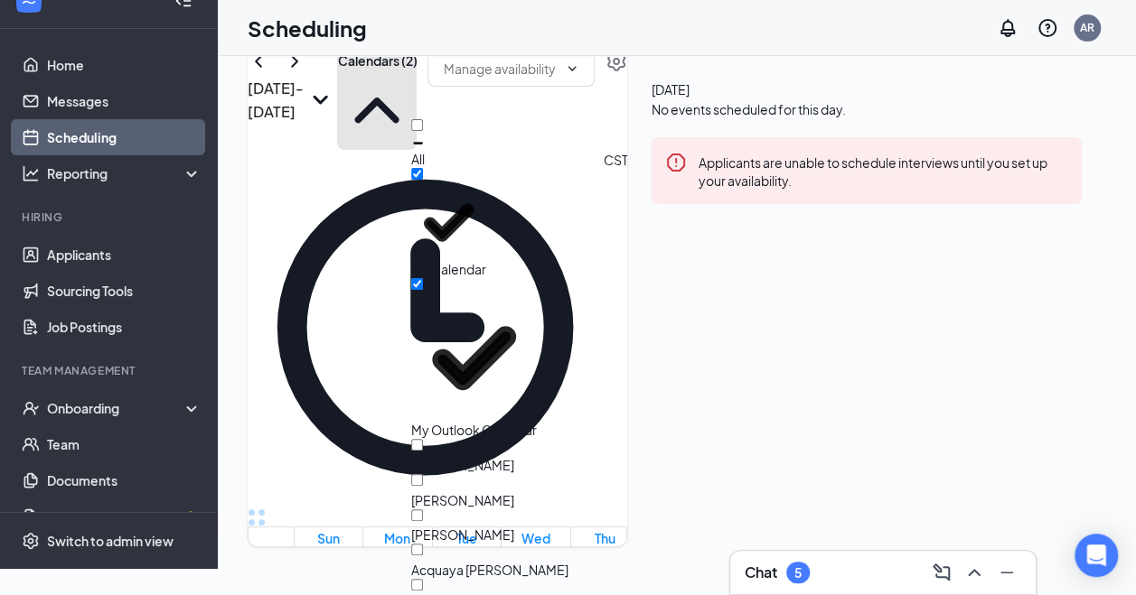
click at [417, 106] on button "Calendars (2)" at bounding box center [377, 100] width 80 height 99
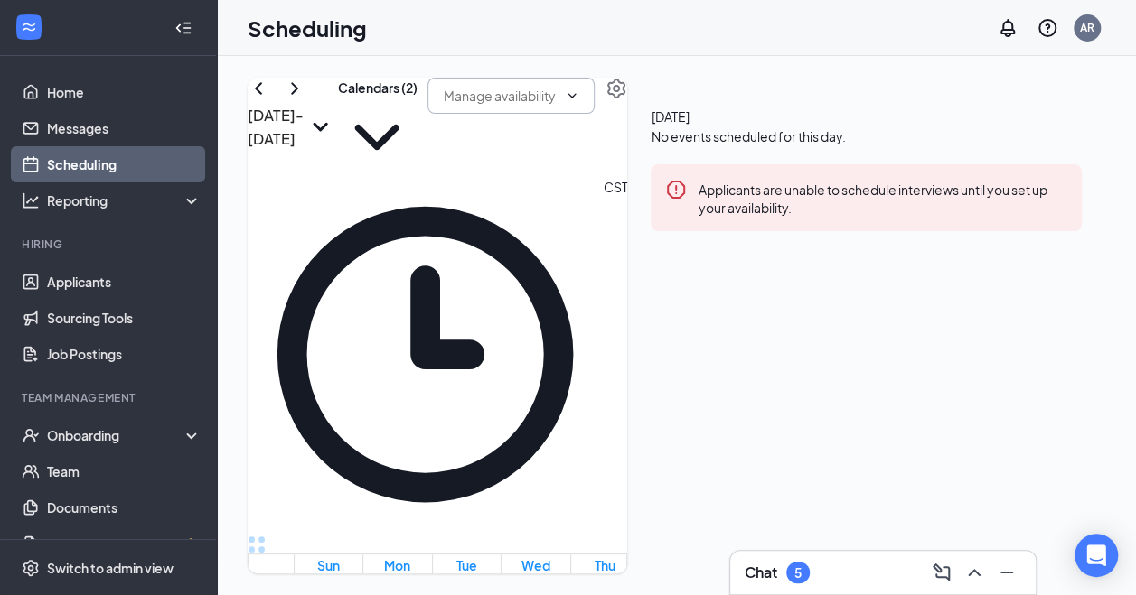
click at [595, 108] on span at bounding box center [510, 96] width 167 height 36
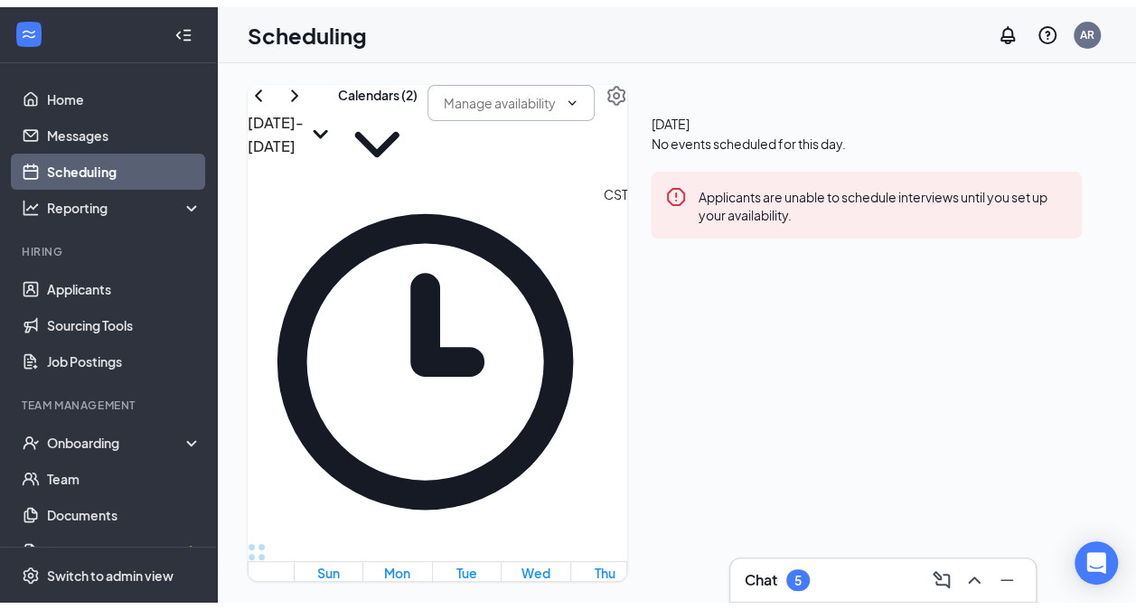
scroll to position [739, 0]
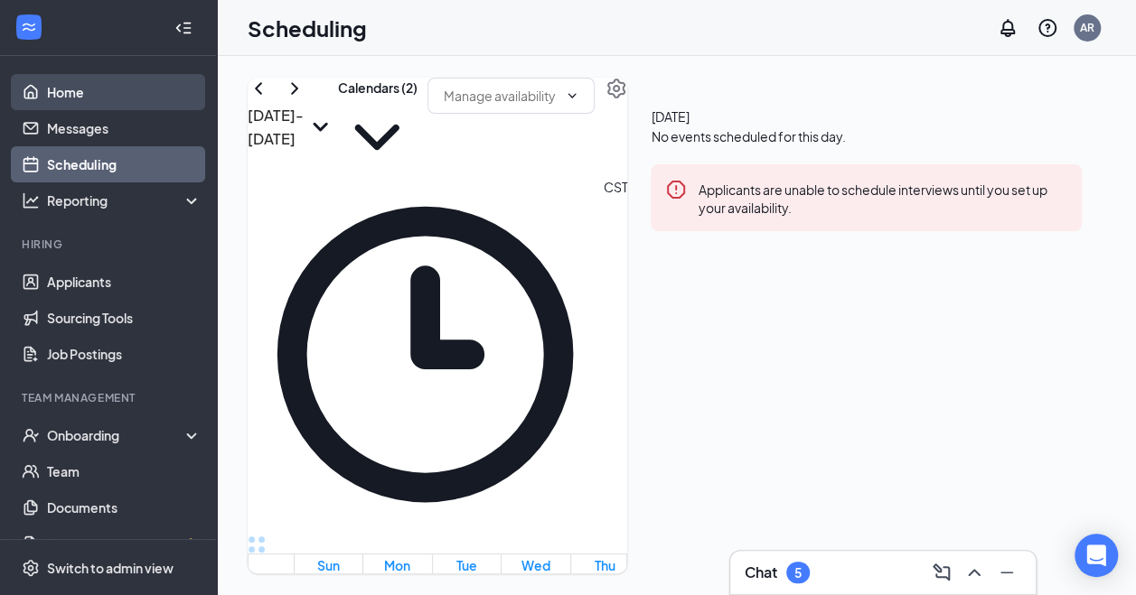
click at [145, 83] on link "Home" at bounding box center [124, 92] width 155 height 36
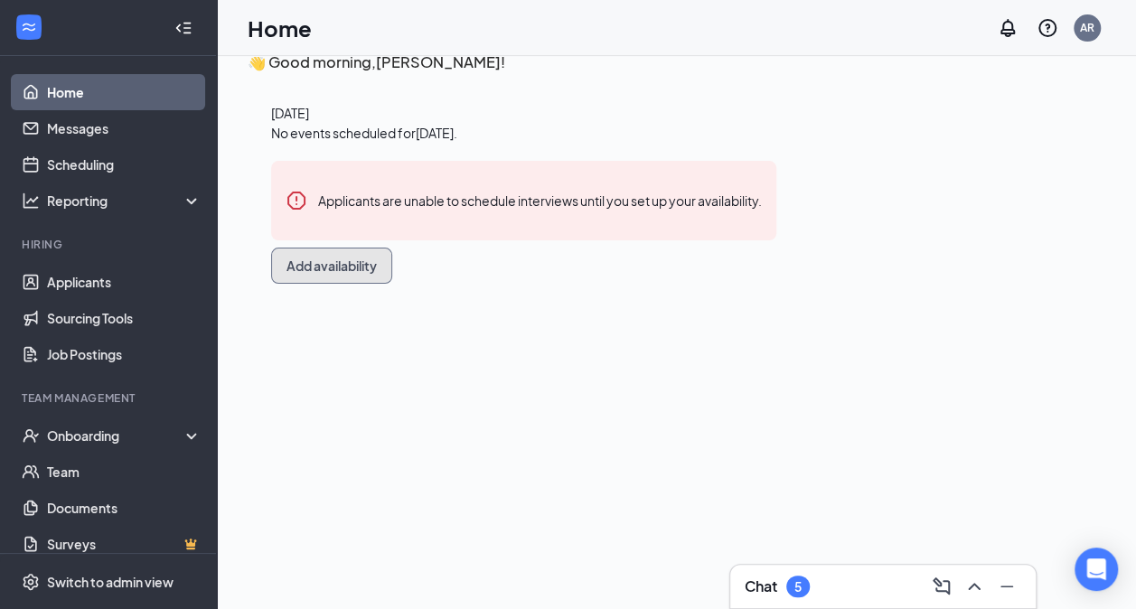
click at [392, 284] on button "Add availability" at bounding box center [331, 266] width 121 height 36
